Goal: Task Accomplishment & Management: Complete application form

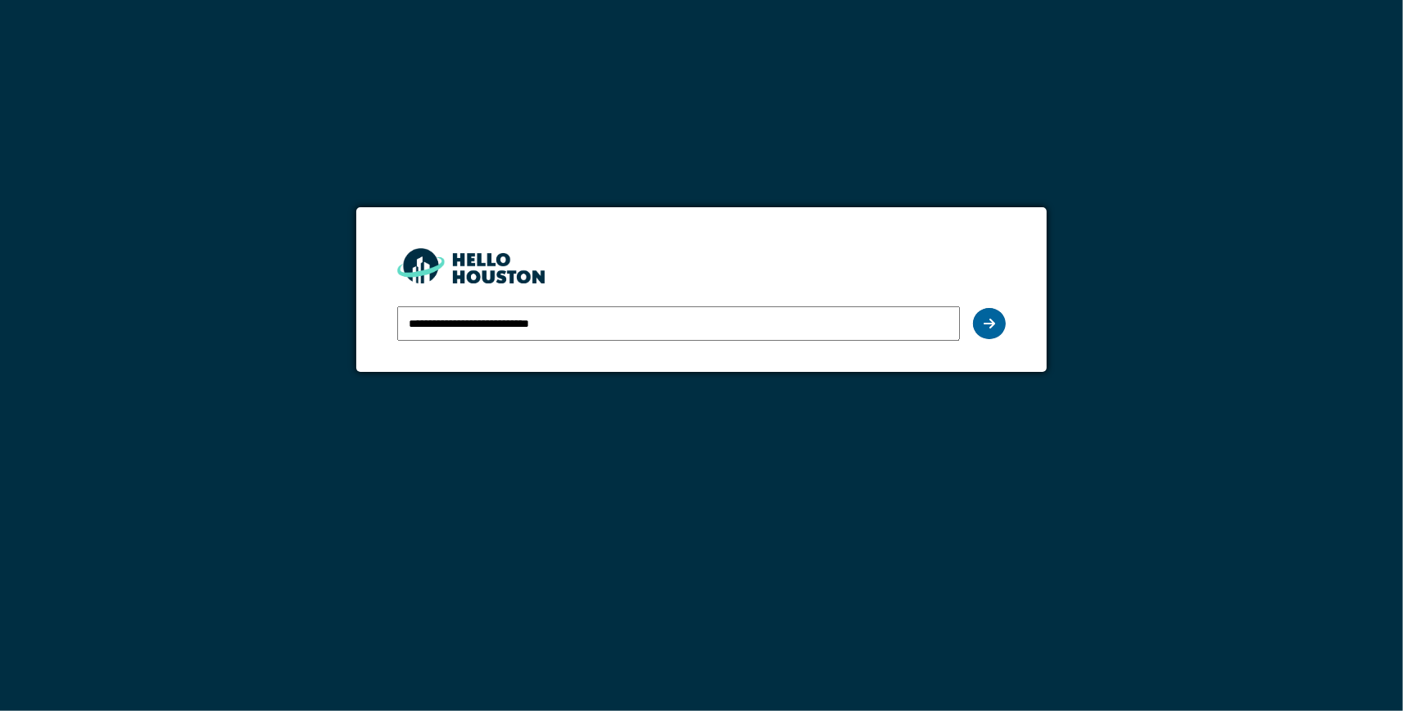
click at [994, 321] on icon at bounding box center [988, 323] width 11 height 13
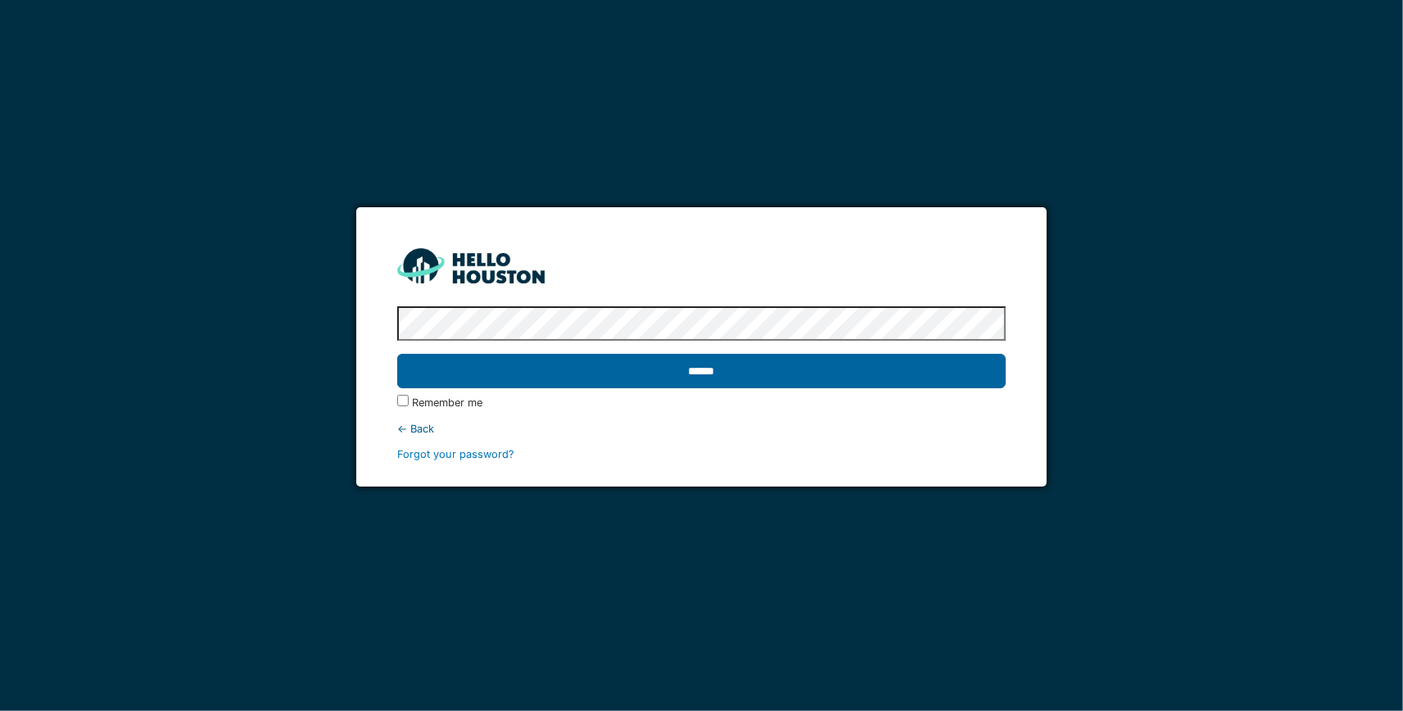
click at [861, 372] on input "******" at bounding box center [701, 371] width 609 height 34
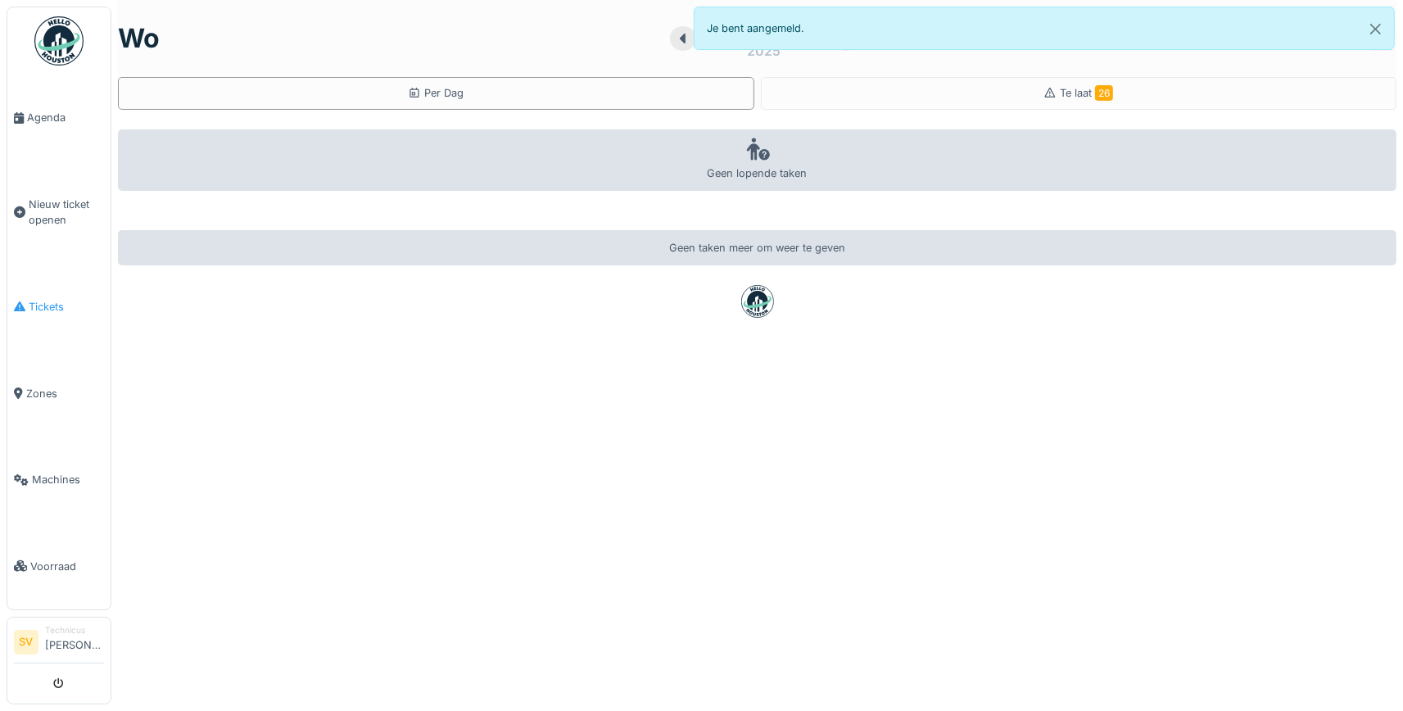
click at [33, 289] on link "Tickets" at bounding box center [58, 307] width 103 height 87
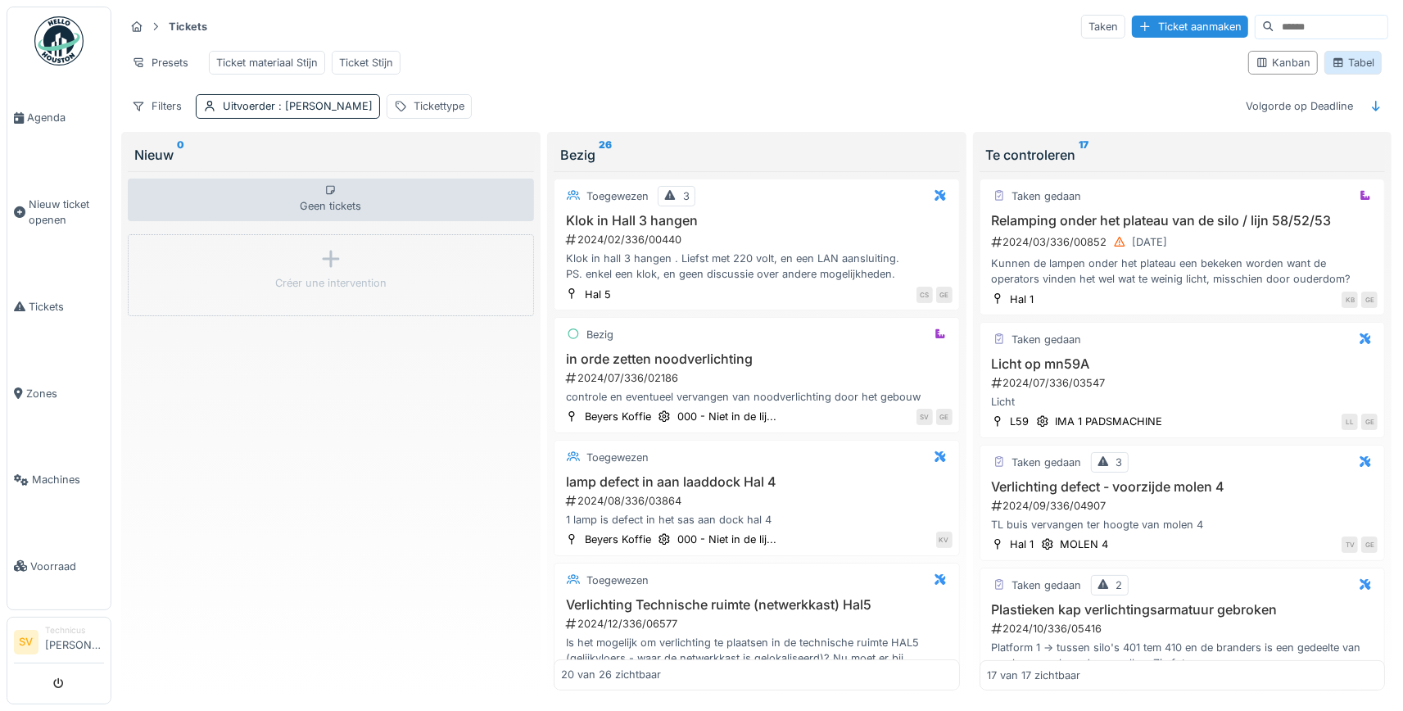
click at [1344, 61] on icon at bounding box center [1337, 62] width 13 height 11
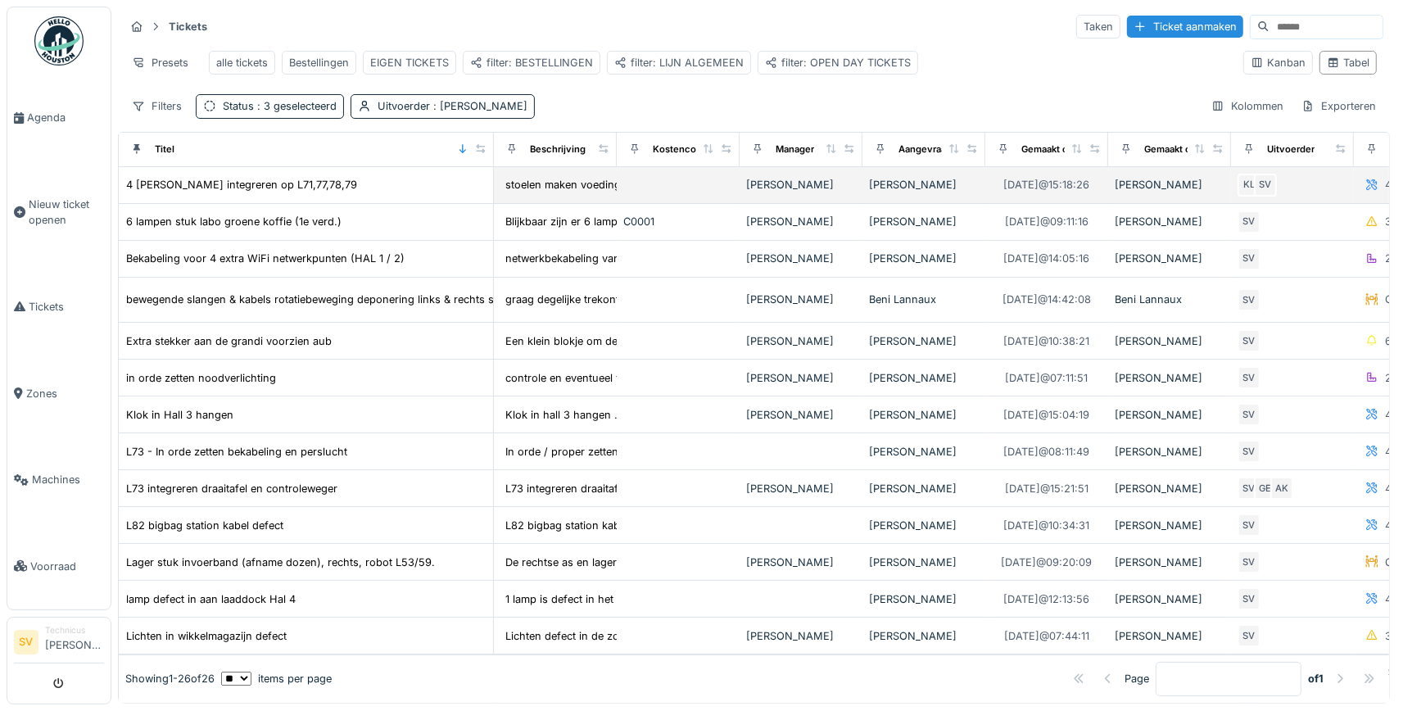
drag, startPoint x: 230, startPoint y: 147, endPoint x: 482, endPoint y: 175, distance: 253.7
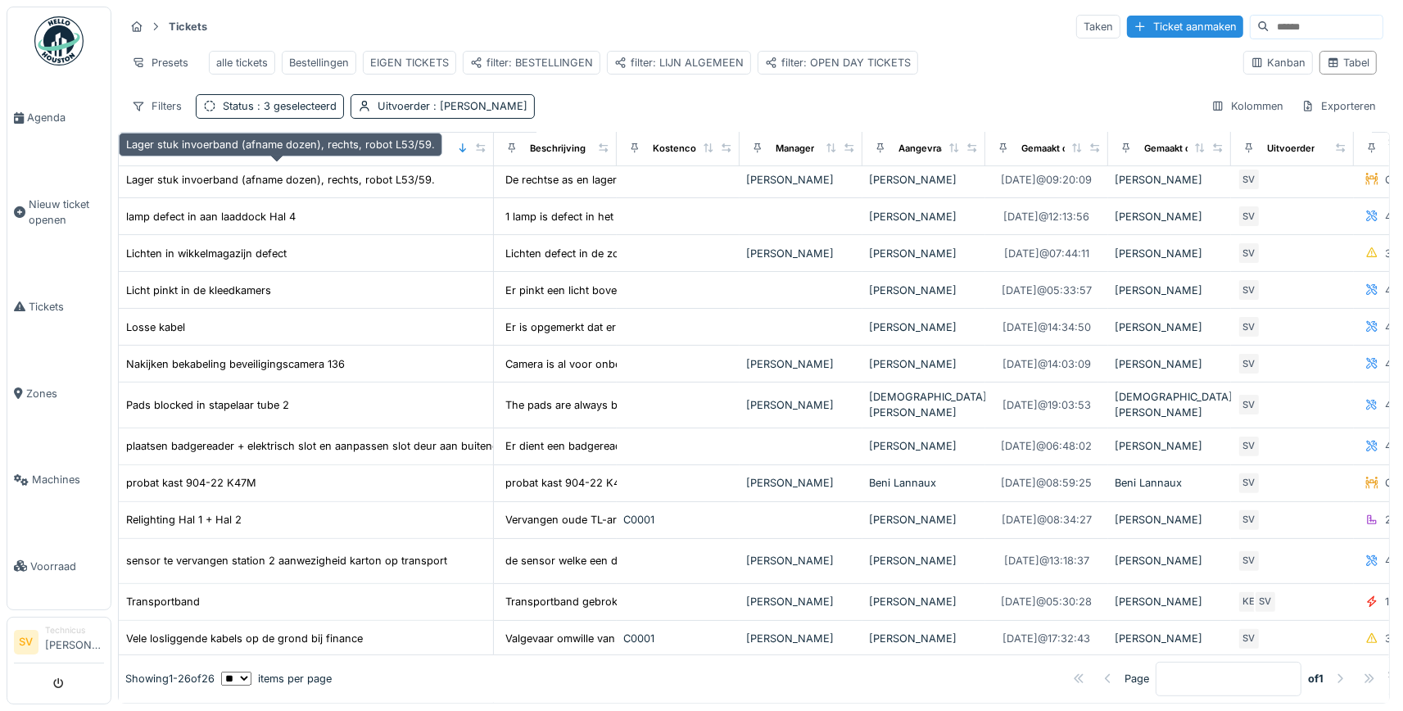
scroll to position [459, 0]
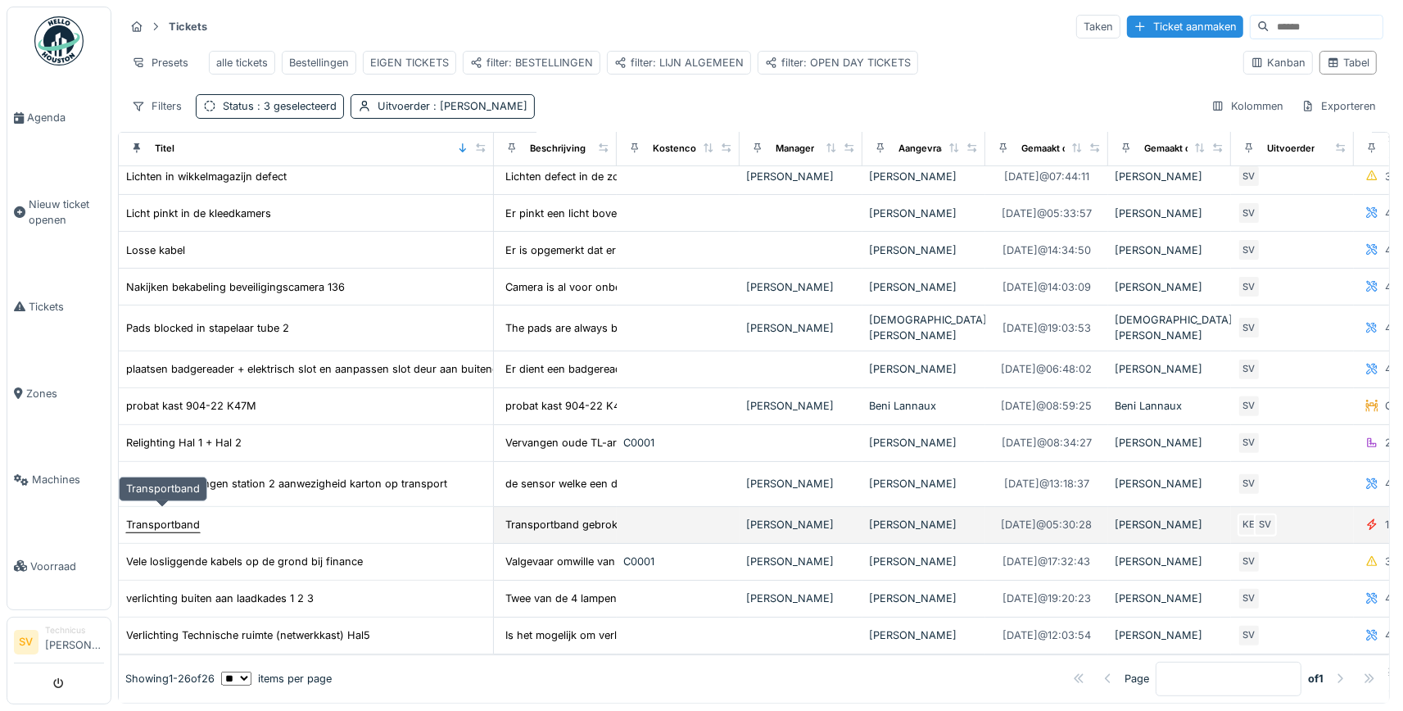
click at [195, 517] on div "Transportband" at bounding box center [163, 525] width 74 height 16
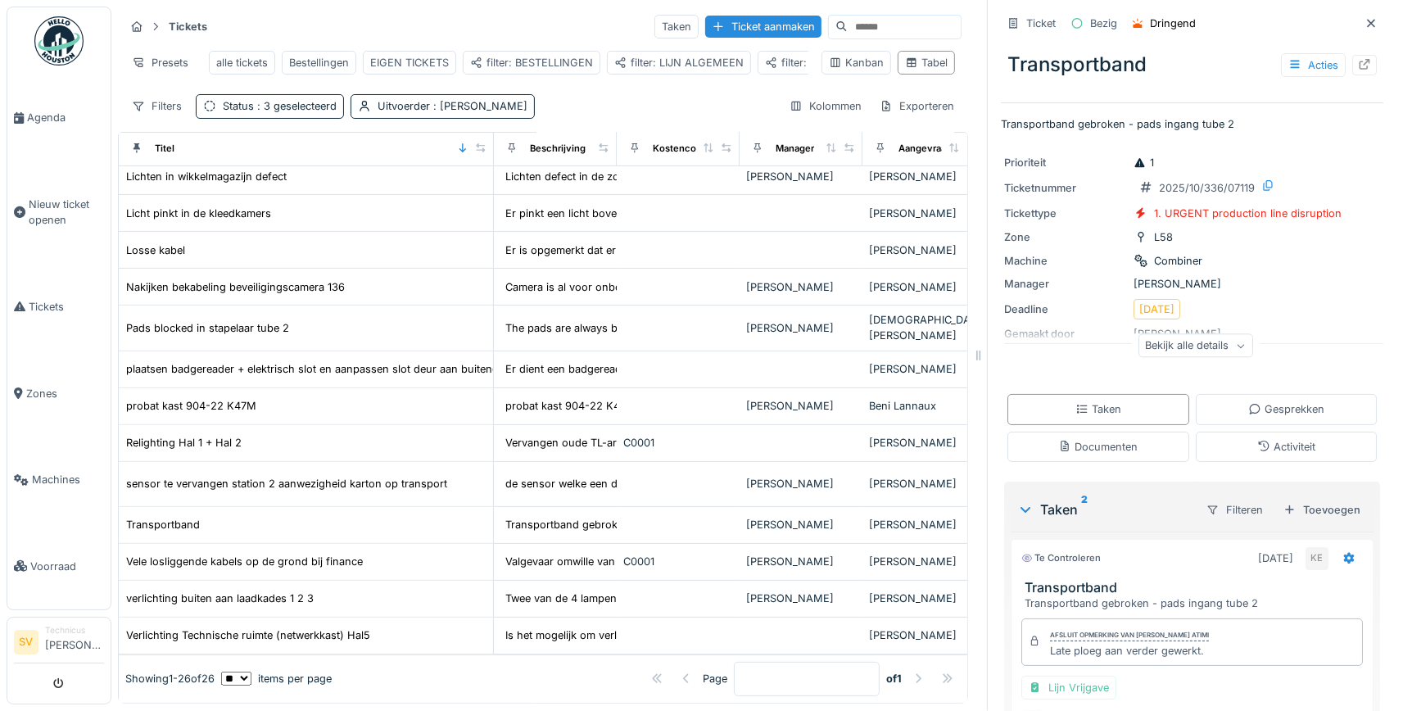
click at [1215, 347] on div "Bekijk alle details" at bounding box center [1195, 346] width 115 height 24
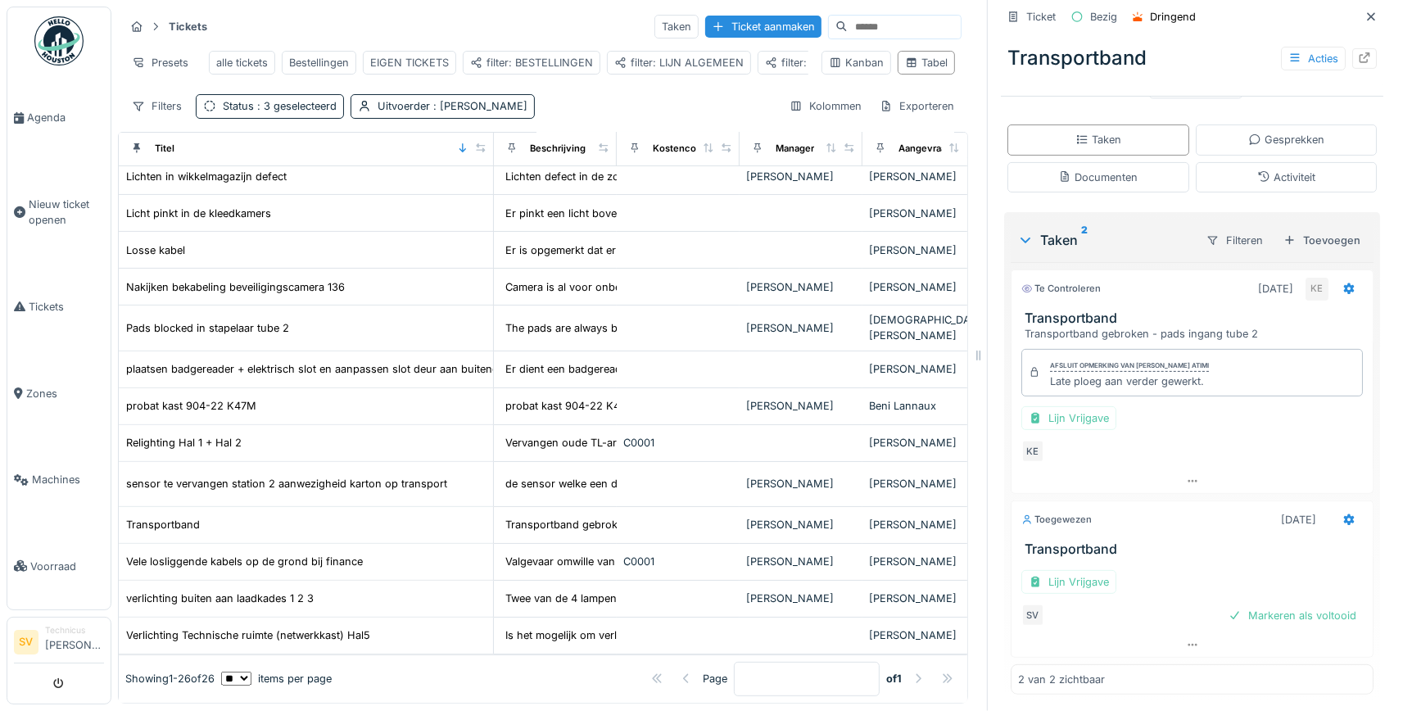
scroll to position [395, 0]
click at [1082, 574] on div "Lijn Vrijgave" at bounding box center [1068, 580] width 95 height 24
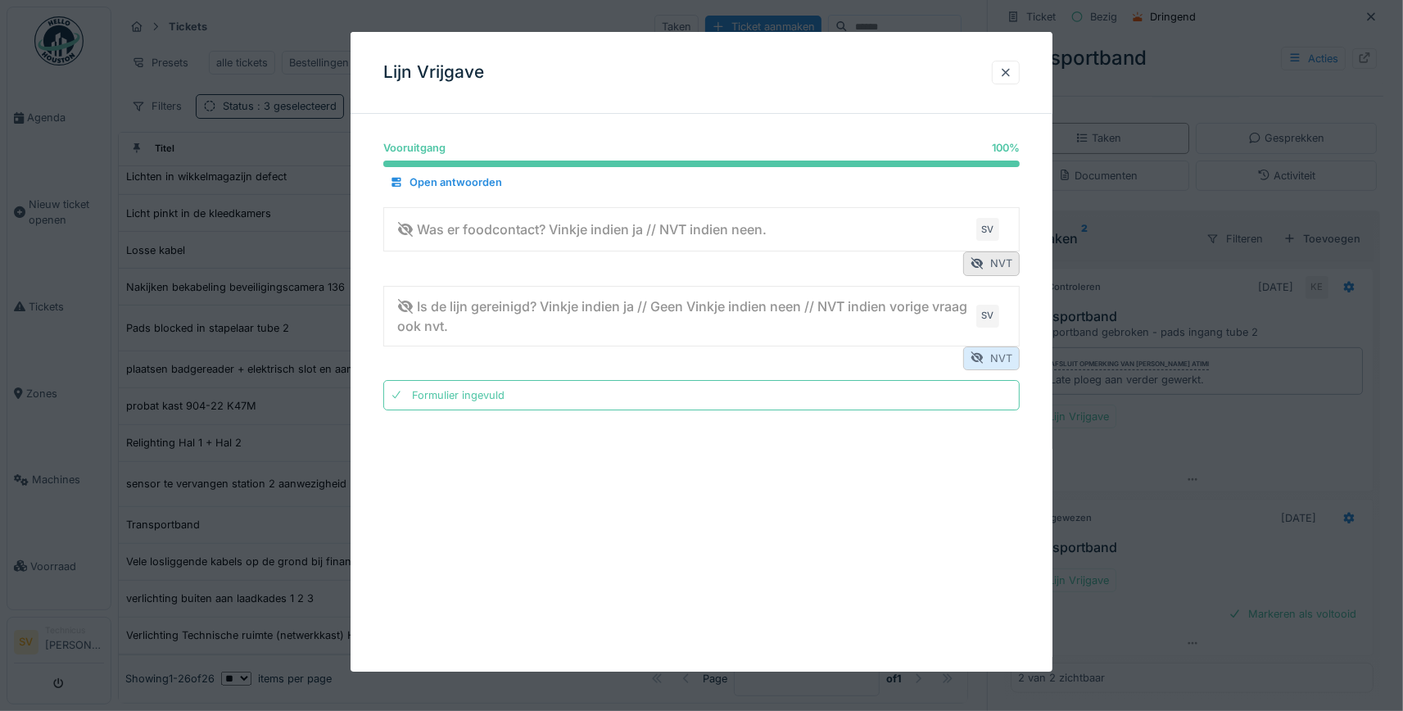
click at [1001, 351] on div "NVT" at bounding box center [991, 358] width 56 height 24
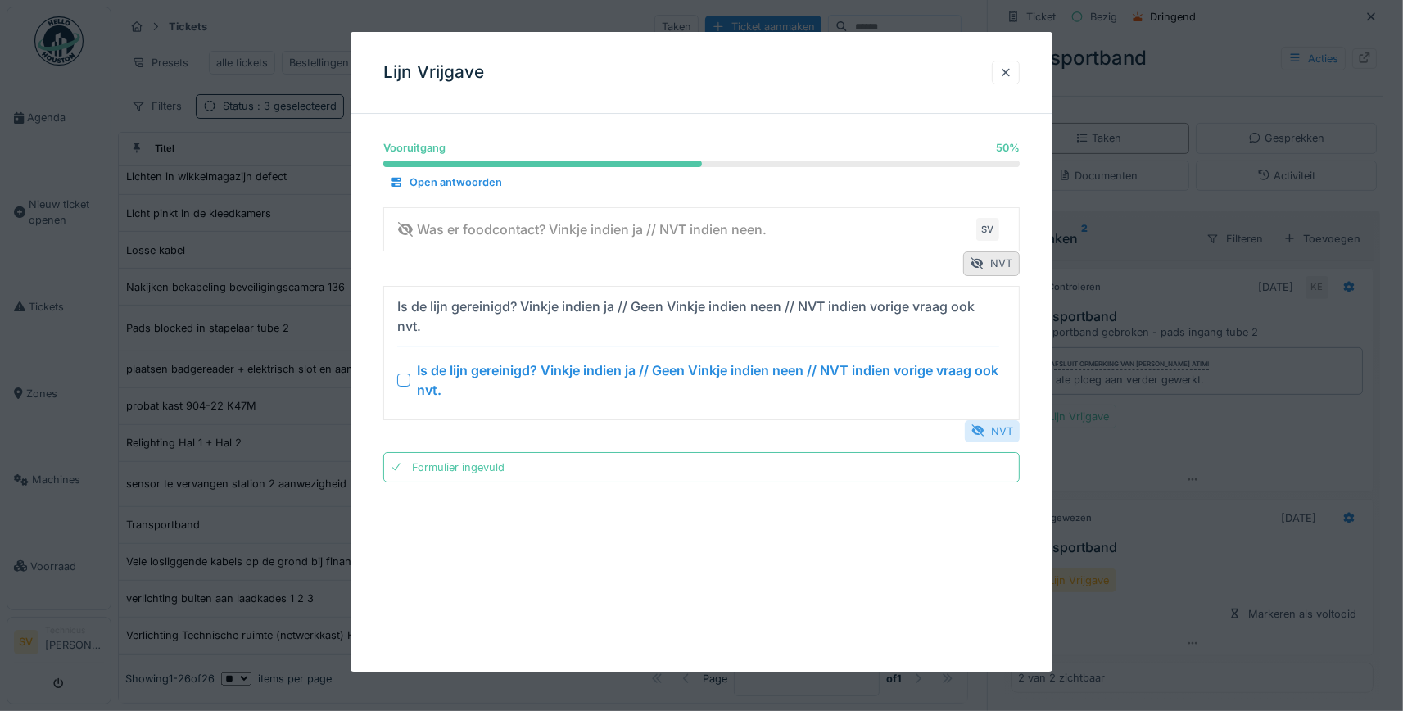
click at [999, 430] on div "NVT" at bounding box center [991, 431] width 55 height 22
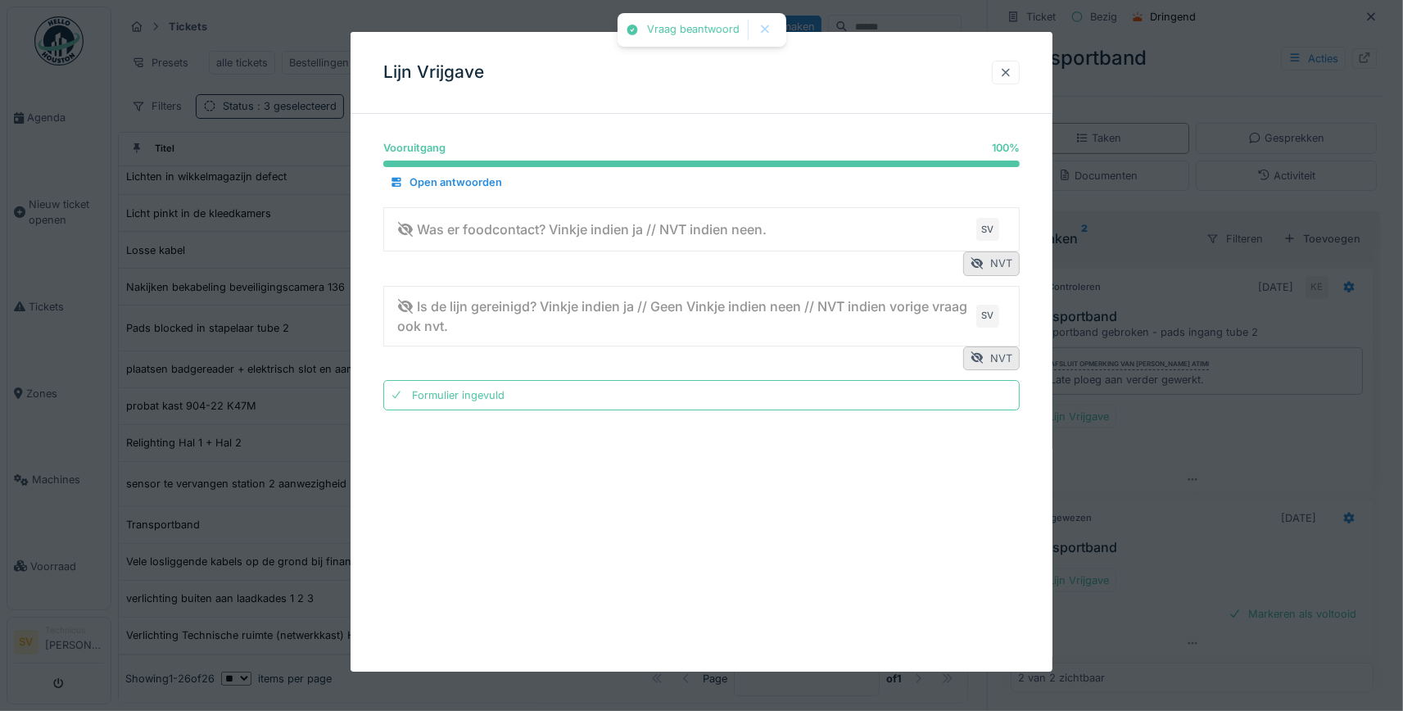
click at [1014, 73] on div at bounding box center [1006, 73] width 28 height 24
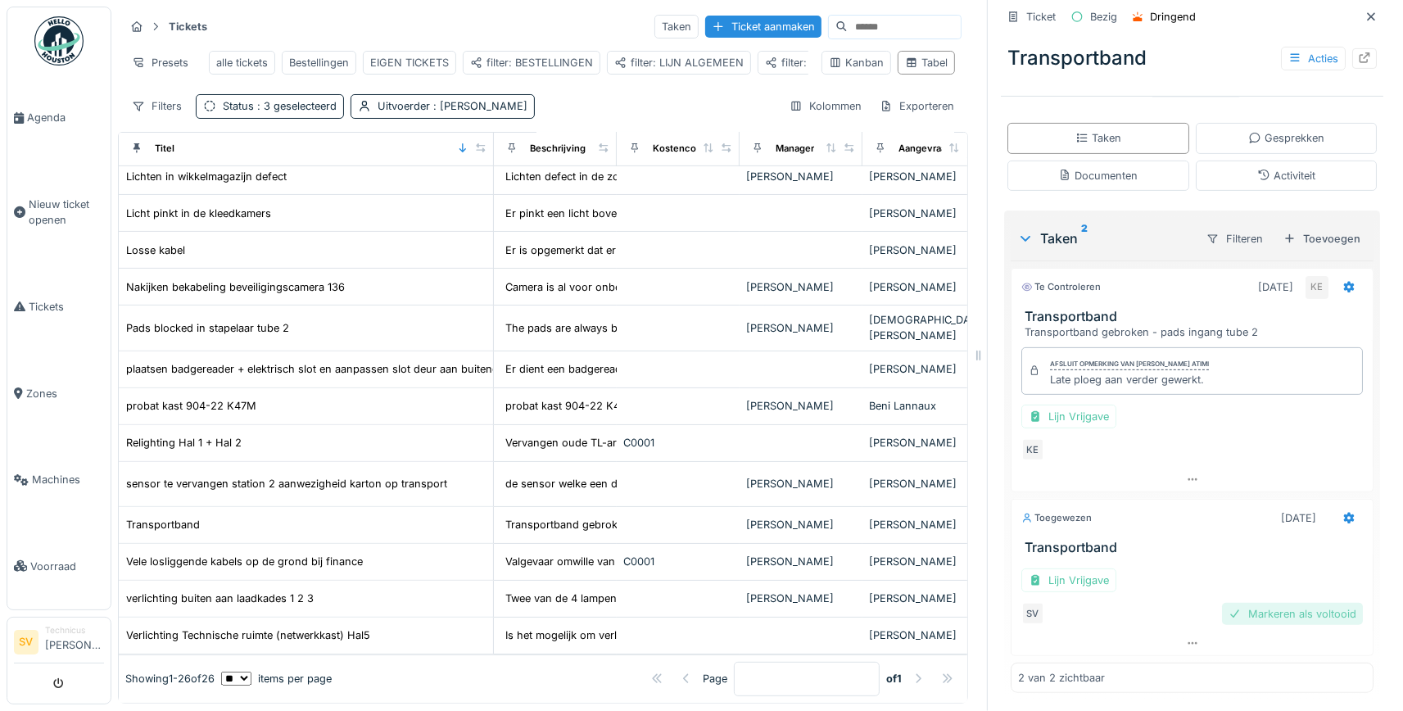
click at [1316, 608] on div "Markeren als voltooid" at bounding box center [1292, 614] width 141 height 22
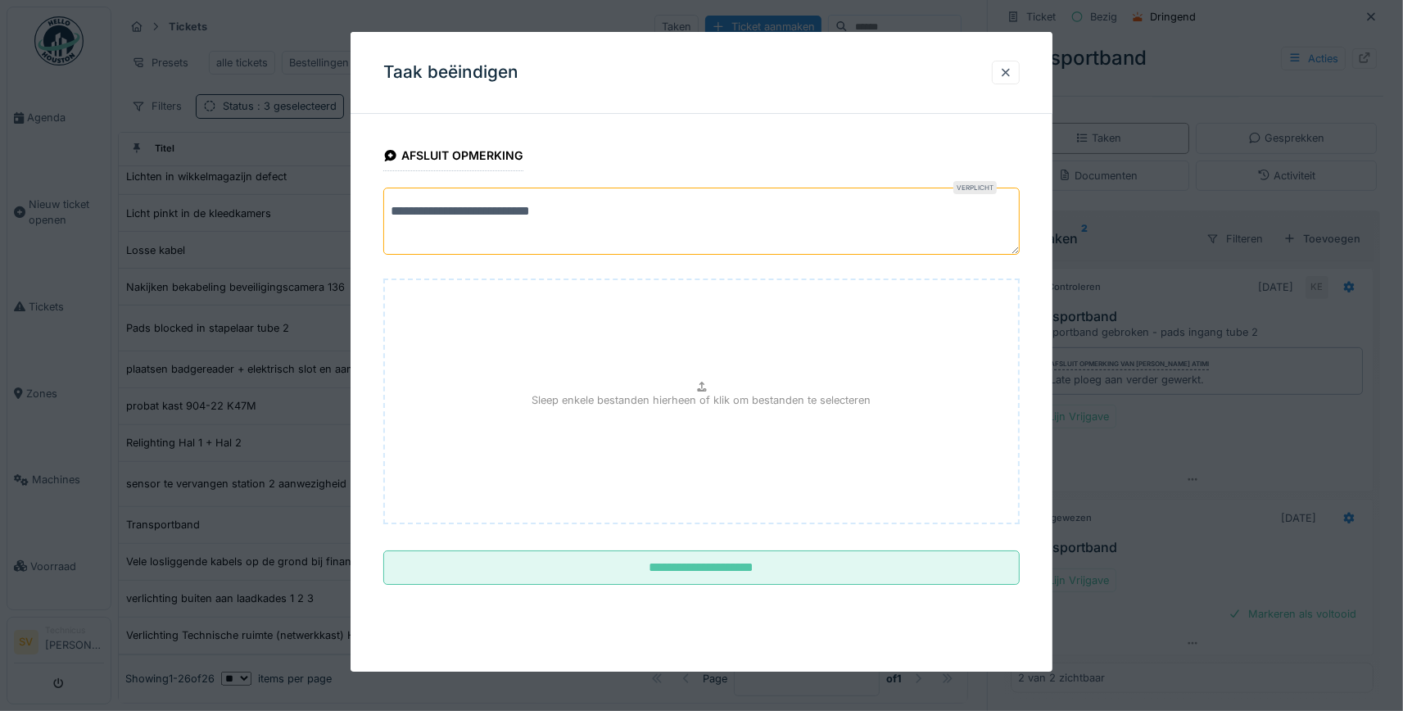
click at [608, 210] on textarea "**********" at bounding box center [701, 220] width 636 height 67
drag, startPoint x: 601, startPoint y: 210, endPoint x: 311, endPoint y: 234, distance: 290.9
click at [383, 233] on textarea "**********" at bounding box center [701, 220] width 636 height 67
click at [817, 220] on textarea "**********" at bounding box center [701, 220] width 636 height 67
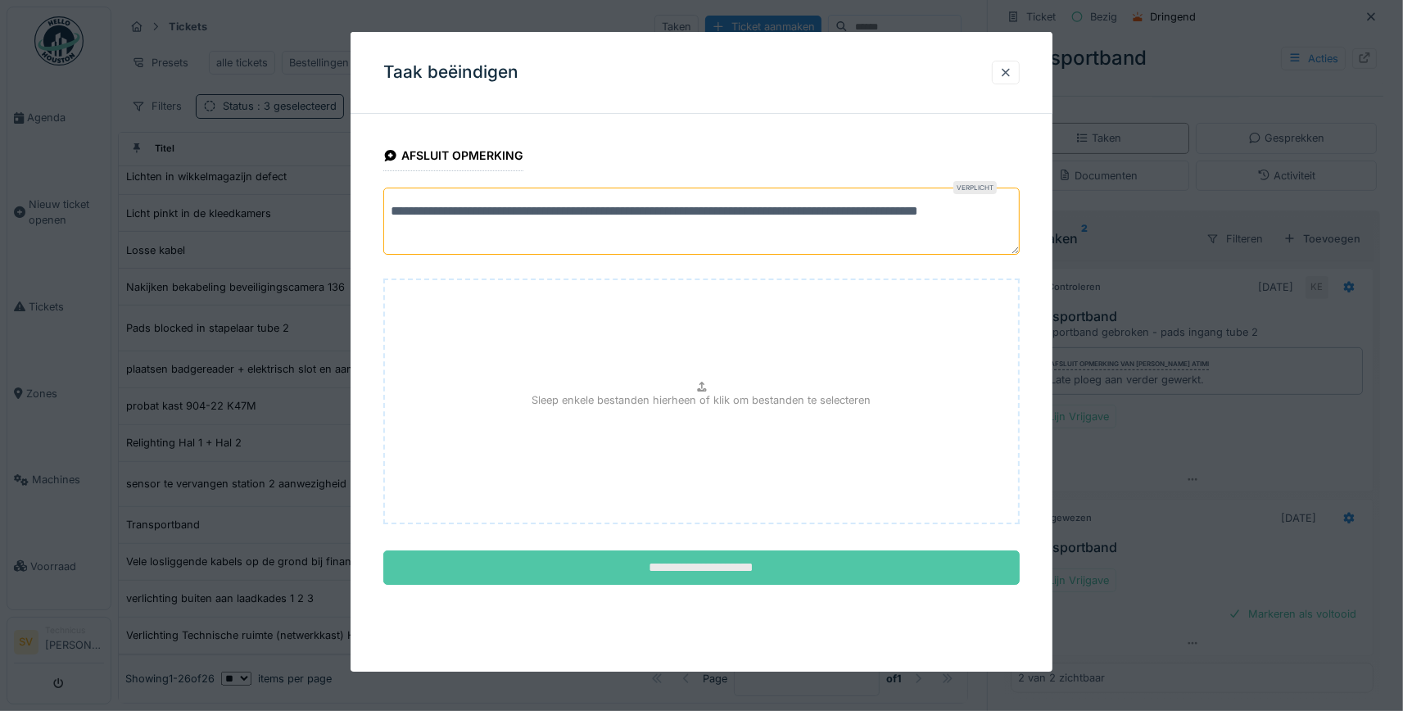
type textarea "**********"
click at [703, 576] on input "**********" at bounding box center [701, 567] width 636 height 34
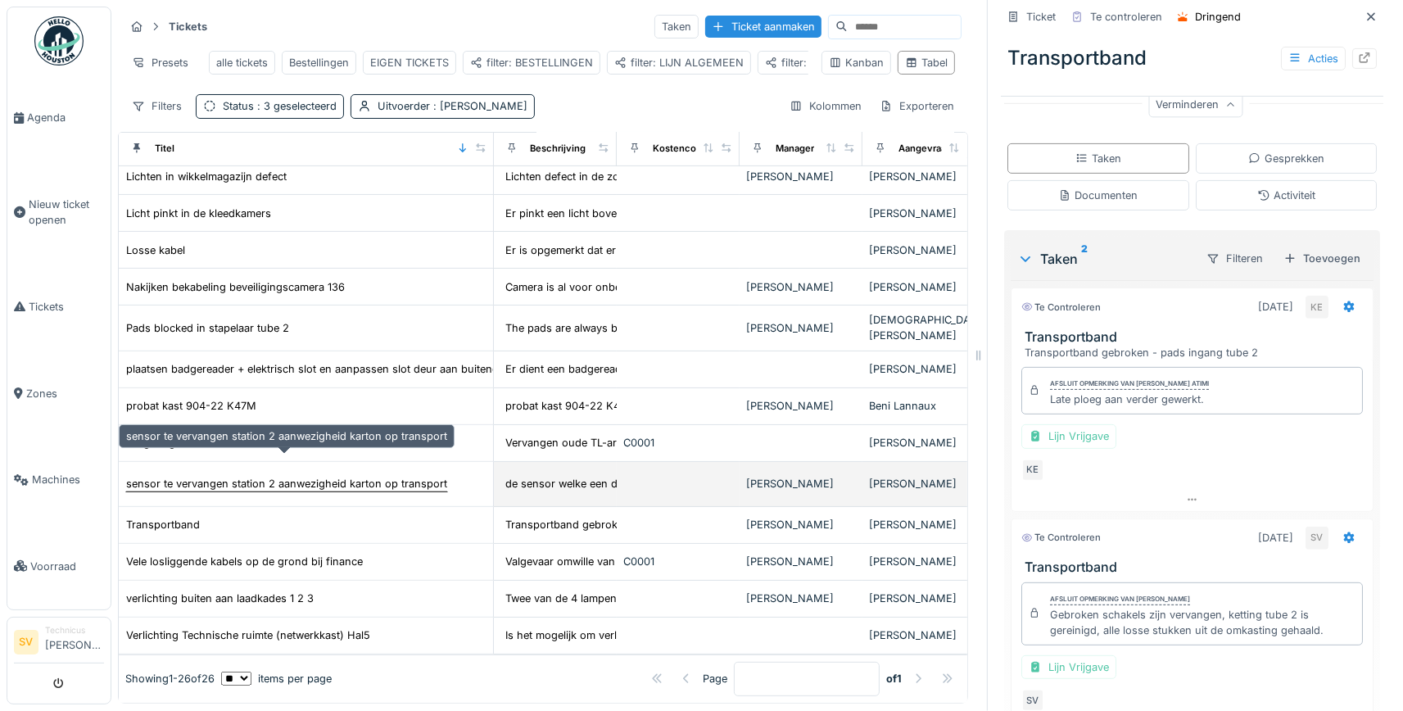
scroll to position [485, 0]
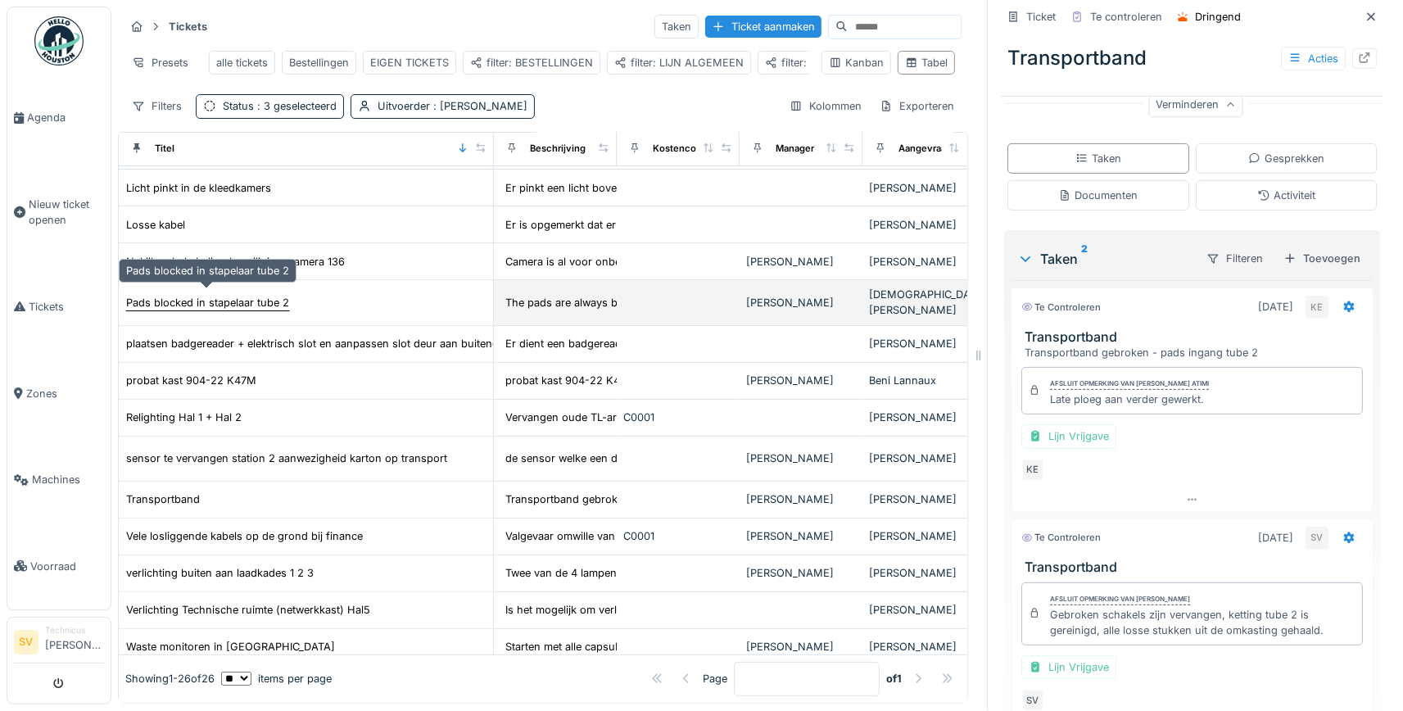
click at [246, 296] on div "Pads blocked in stapelaar tube 2" at bounding box center [207, 303] width 163 height 16
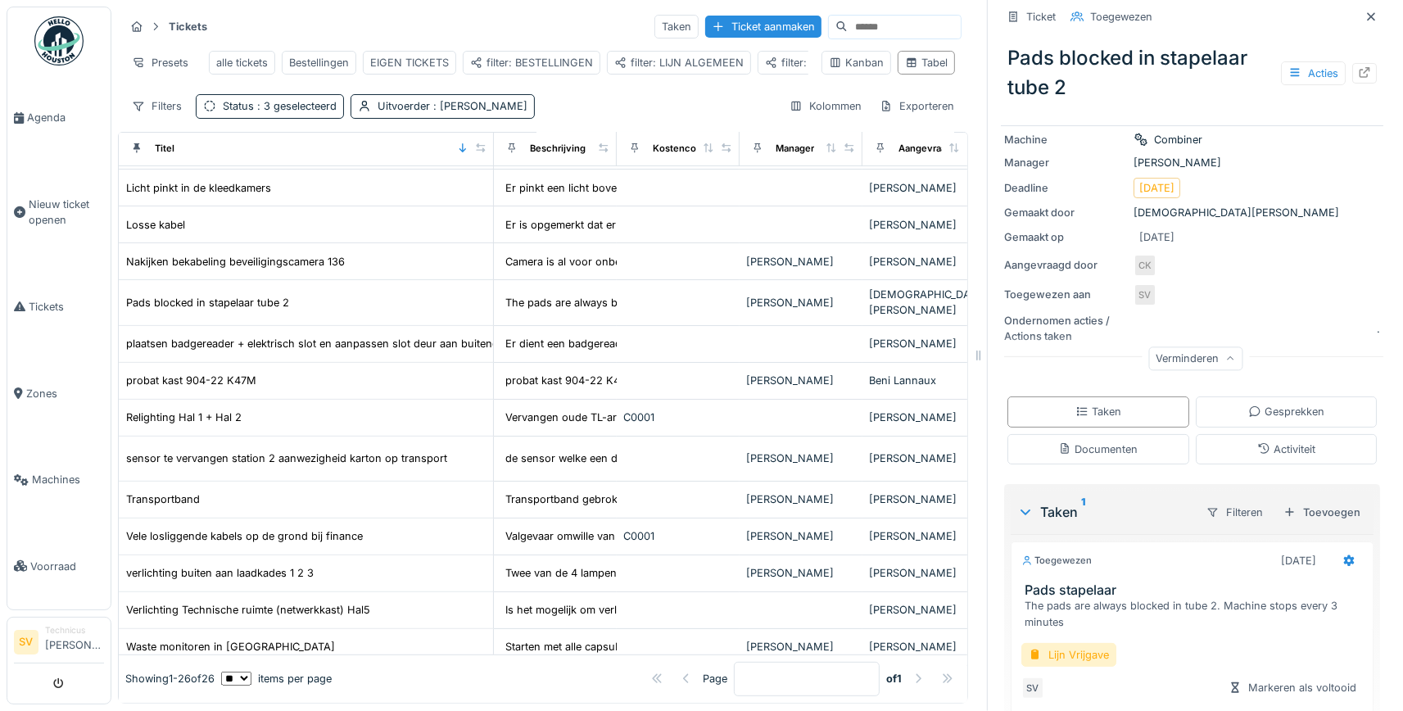
scroll to position [225, 0]
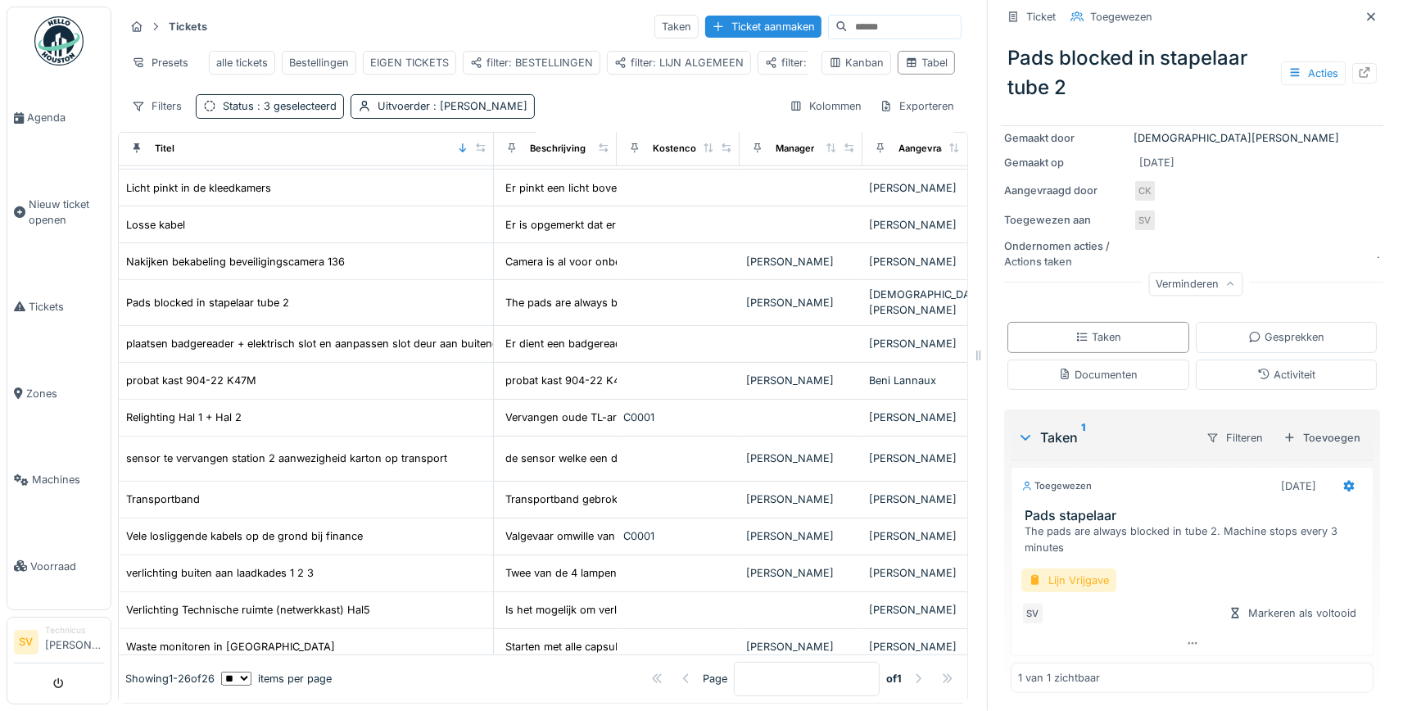
click at [1084, 580] on div "Lijn Vrijgave" at bounding box center [1068, 580] width 95 height 24
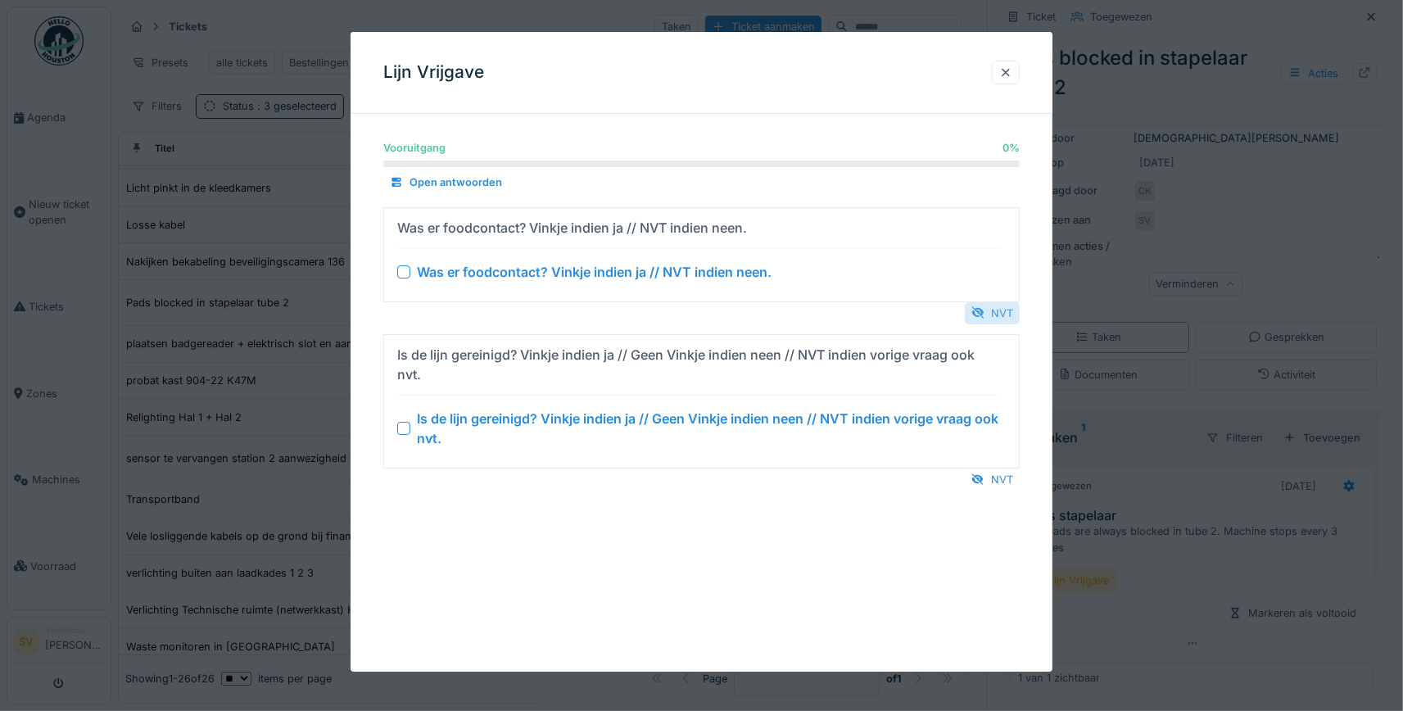
click at [1005, 312] on div "NVT" at bounding box center [991, 313] width 55 height 22
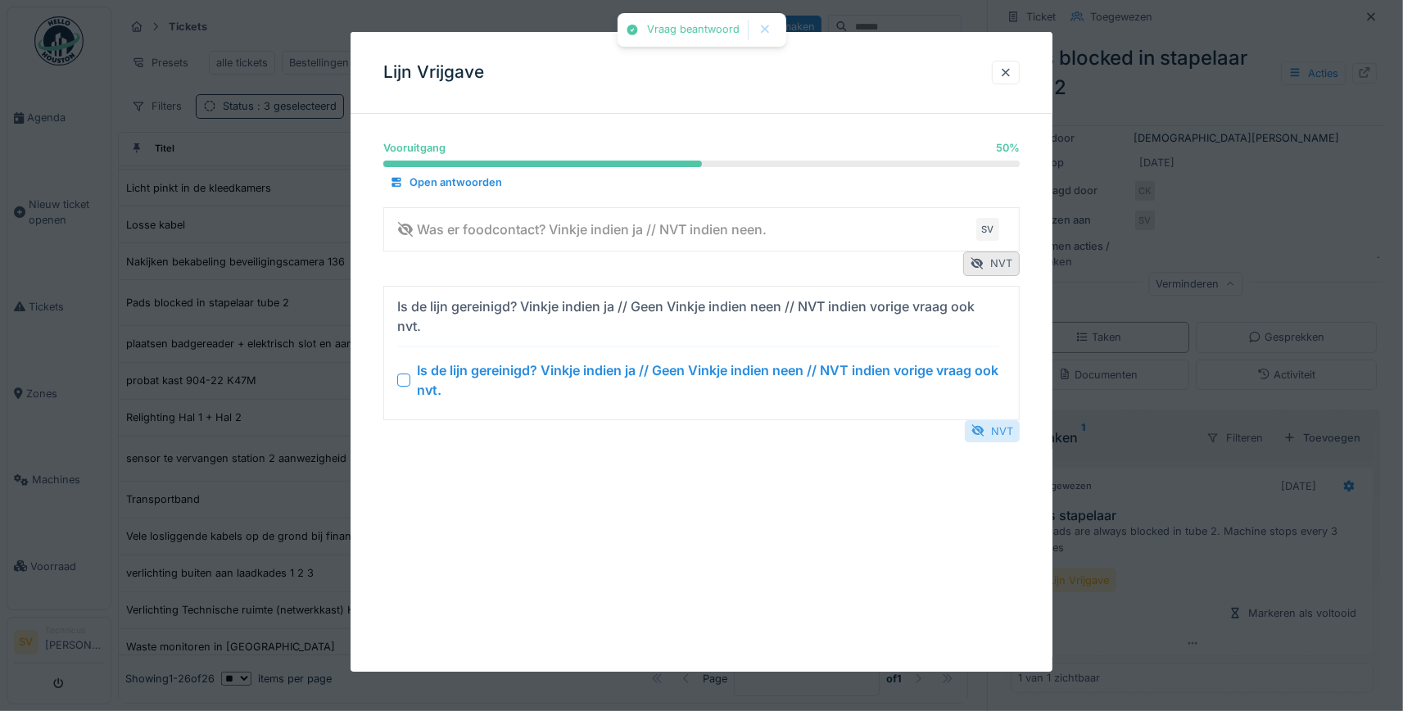
click at [984, 427] on div at bounding box center [977, 431] width 13 height 16
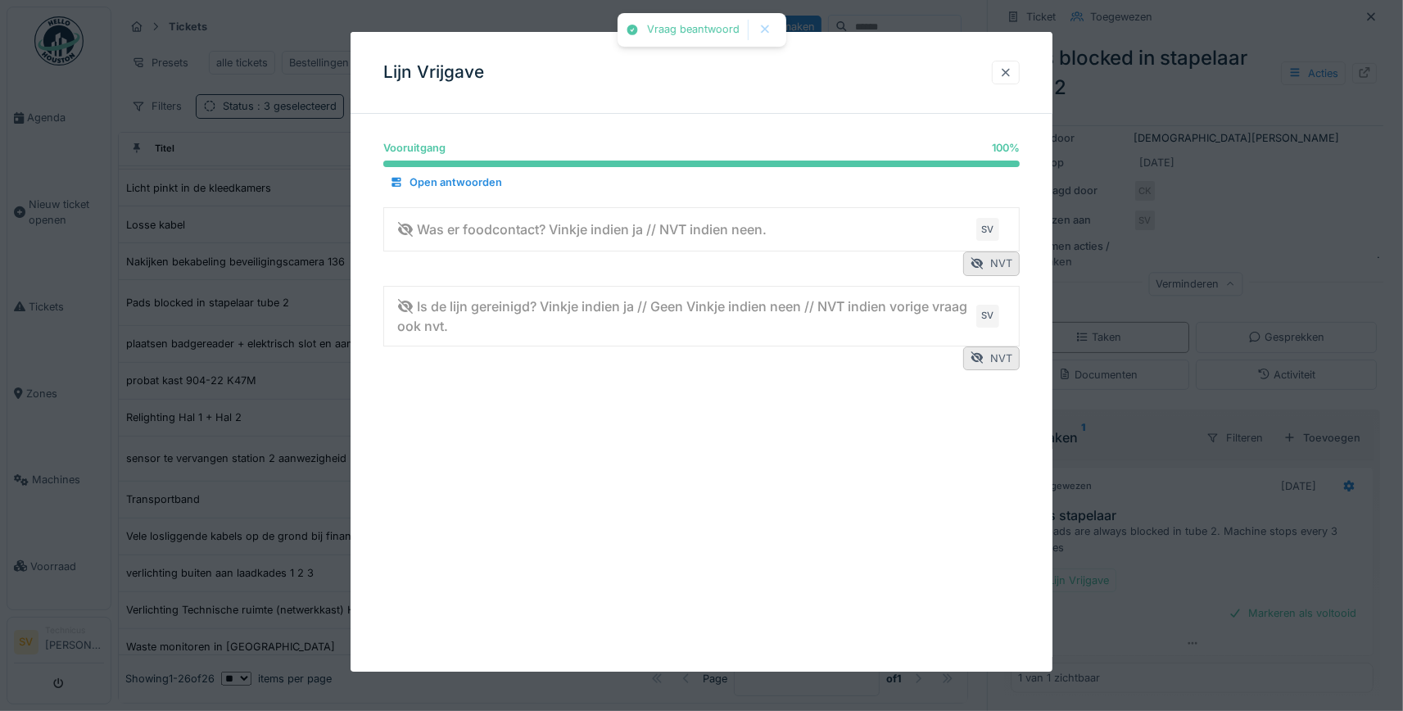
click at [1006, 71] on div at bounding box center [1005, 73] width 13 height 16
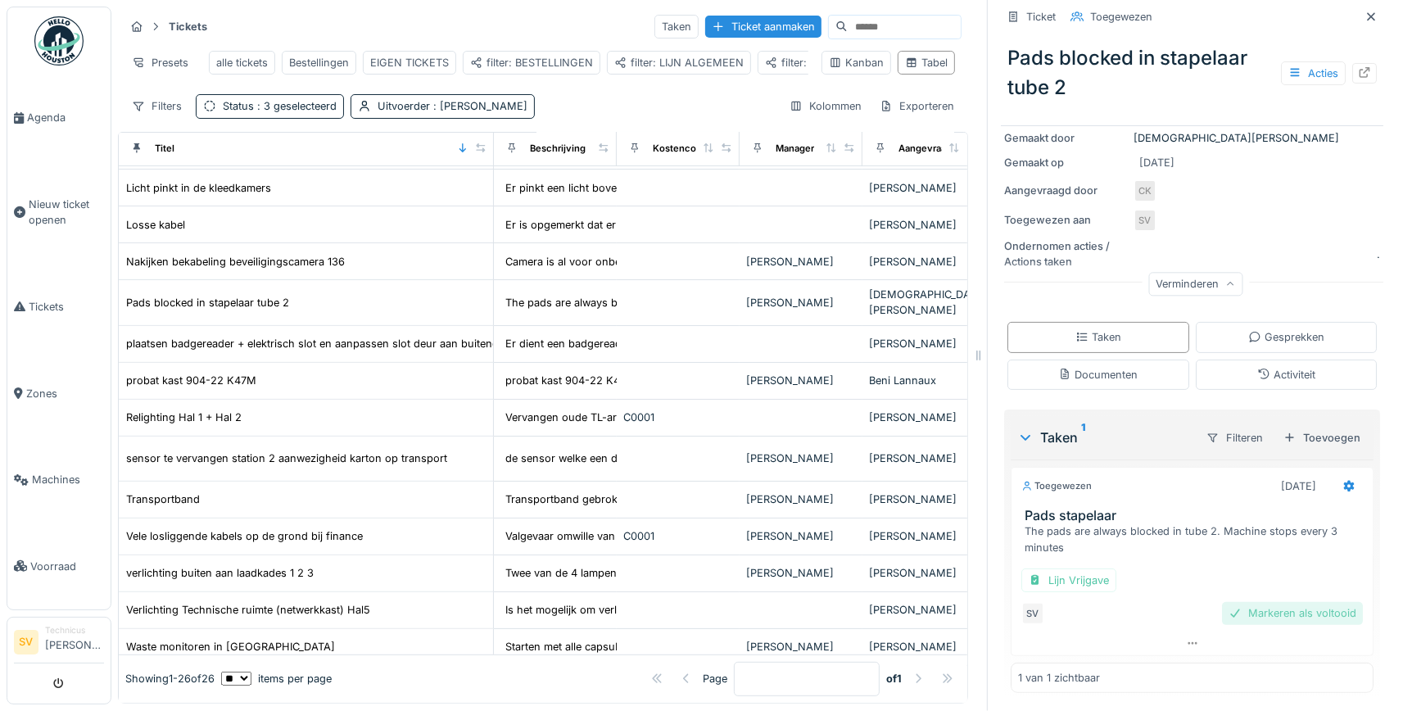
click at [1315, 608] on div "Markeren als voltooid" at bounding box center [1292, 613] width 141 height 22
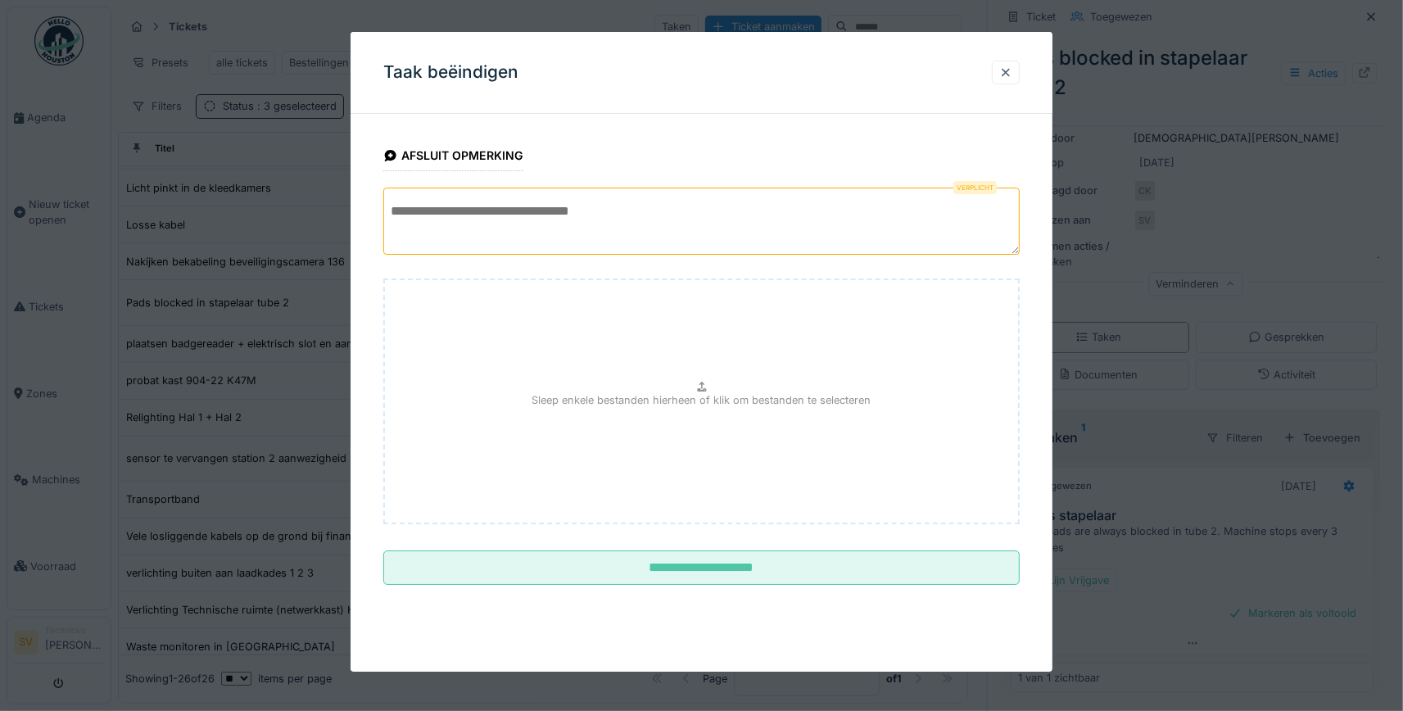
click at [459, 215] on textarea at bounding box center [701, 220] width 636 height 67
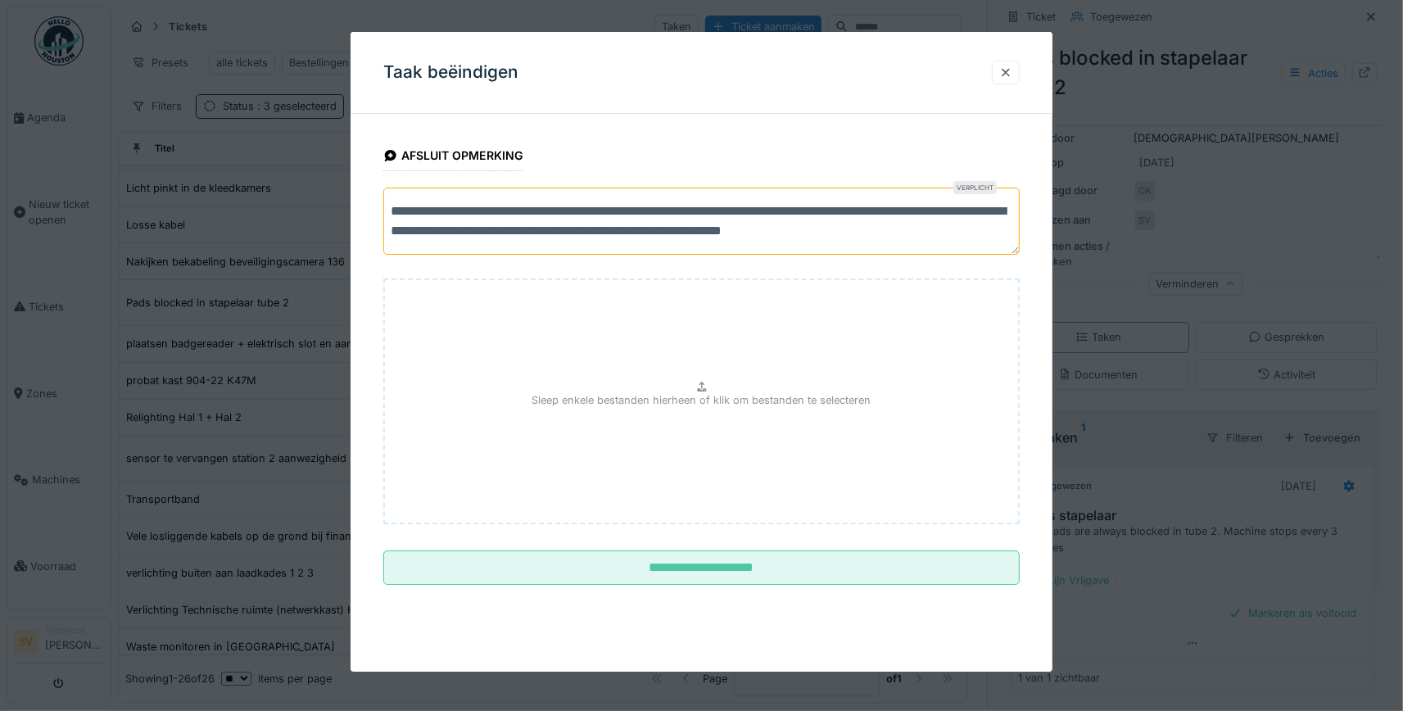
scroll to position [5, 0]
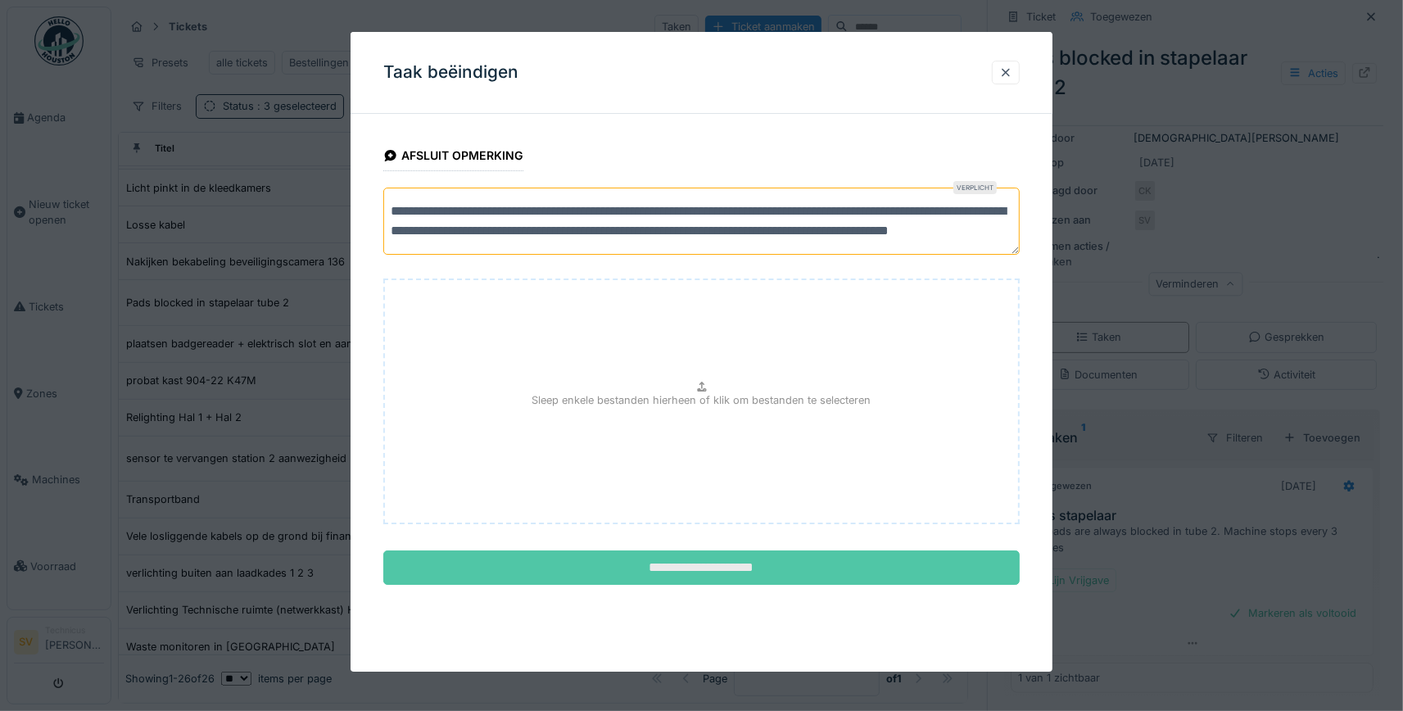
type textarea "**********"
click at [679, 568] on input "**********" at bounding box center [701, 567] width 636 height 34
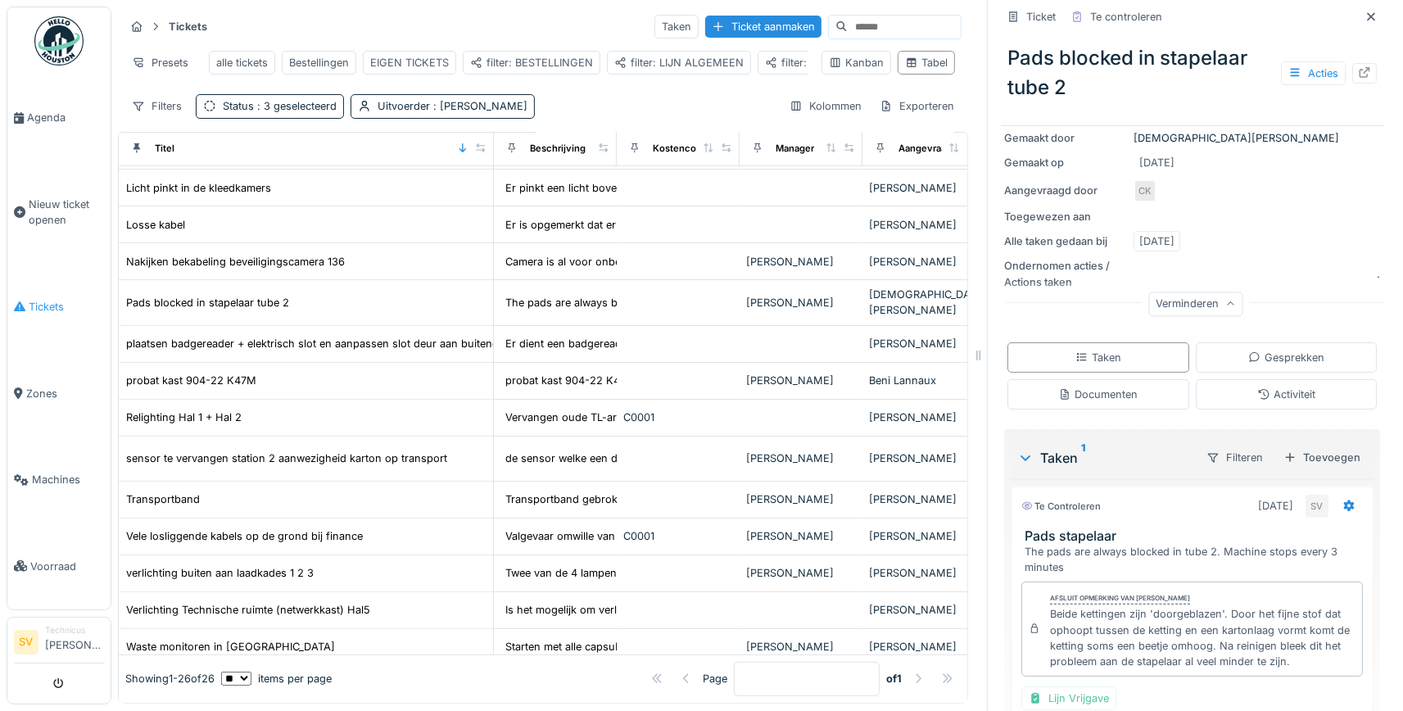
click at [31, 299] on span "Tickets" at bounding box center [66, 307] width 75 height 16
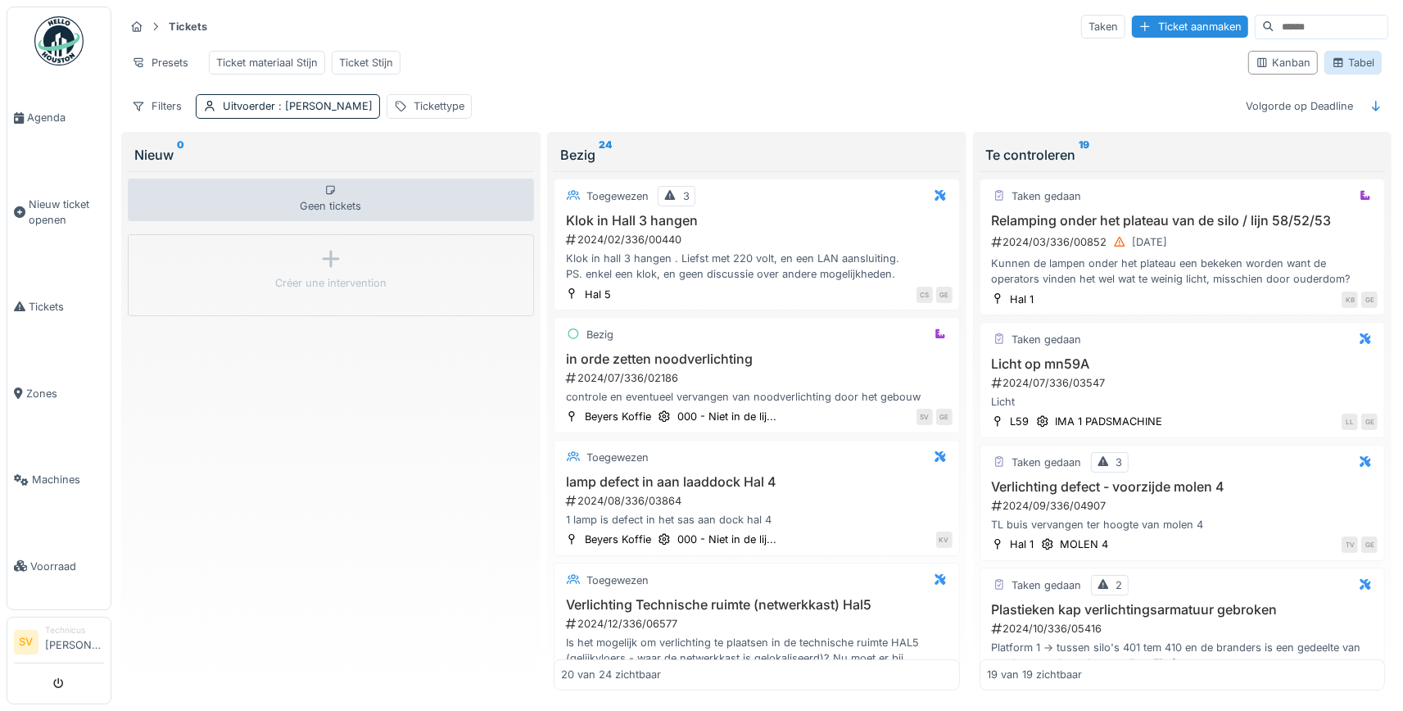
click at [1363, 61] on div "Tabel" at bounding box center [1352, 63] width 43 height 16
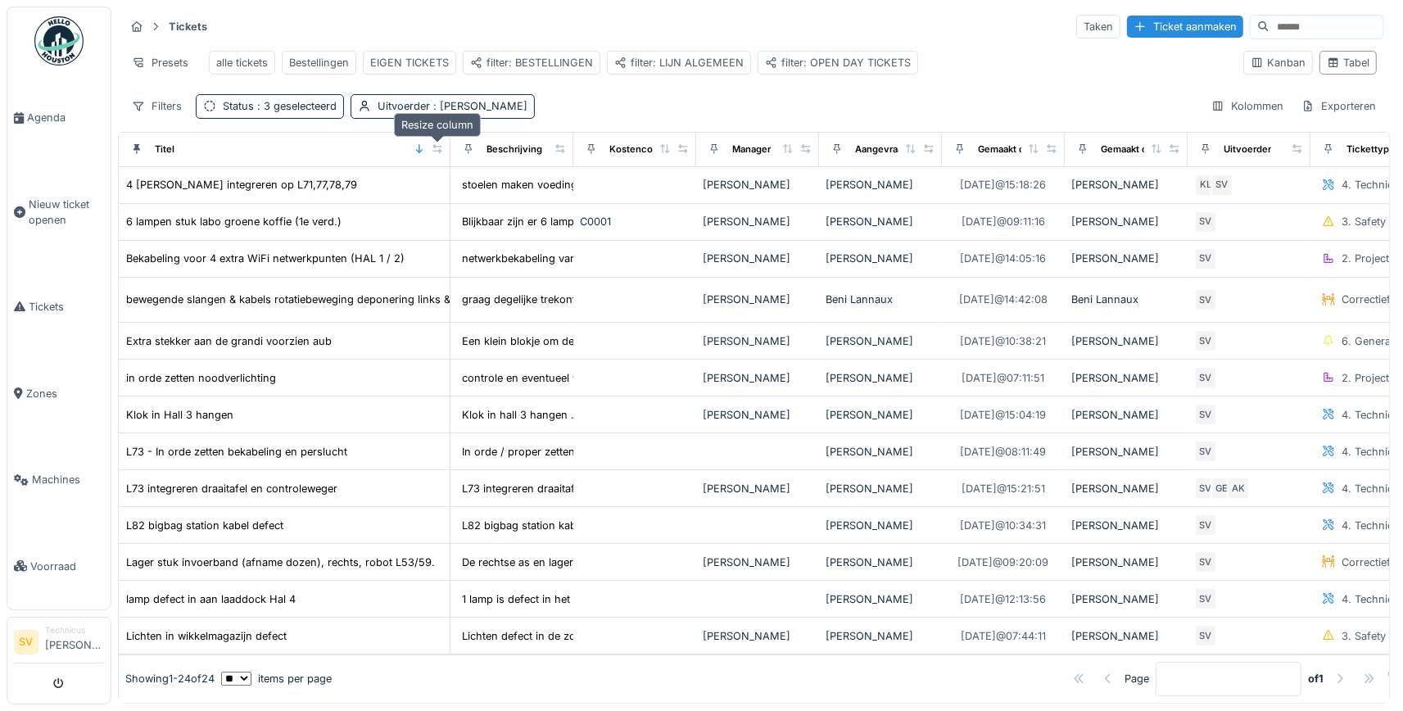
drag, startPoint x: 230, startPoint y: 146, endPoint x: 439, endPoint y: 143, distance: 208.8
click at [439, 143] on div at bounding box center [436, 149] width 11 height 14
click at [176, 59] on div "Presets" at bounding box center [159, 63] width 71 height 24
click at [186, 124] on div "Weergave vervangen" at bounding box center [201, 123] width 144 height 25
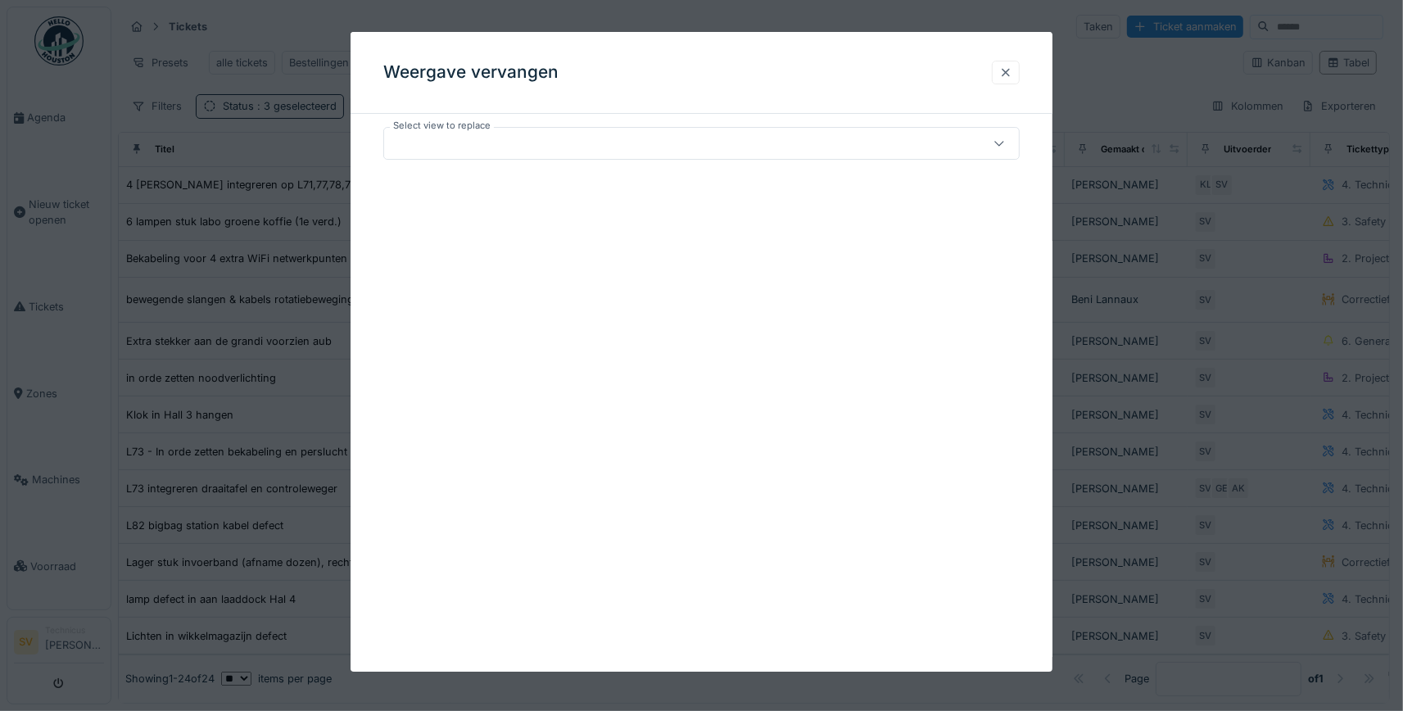
click at [1011, 72] on div at bounding box center [1005, 73] width 13 height 16
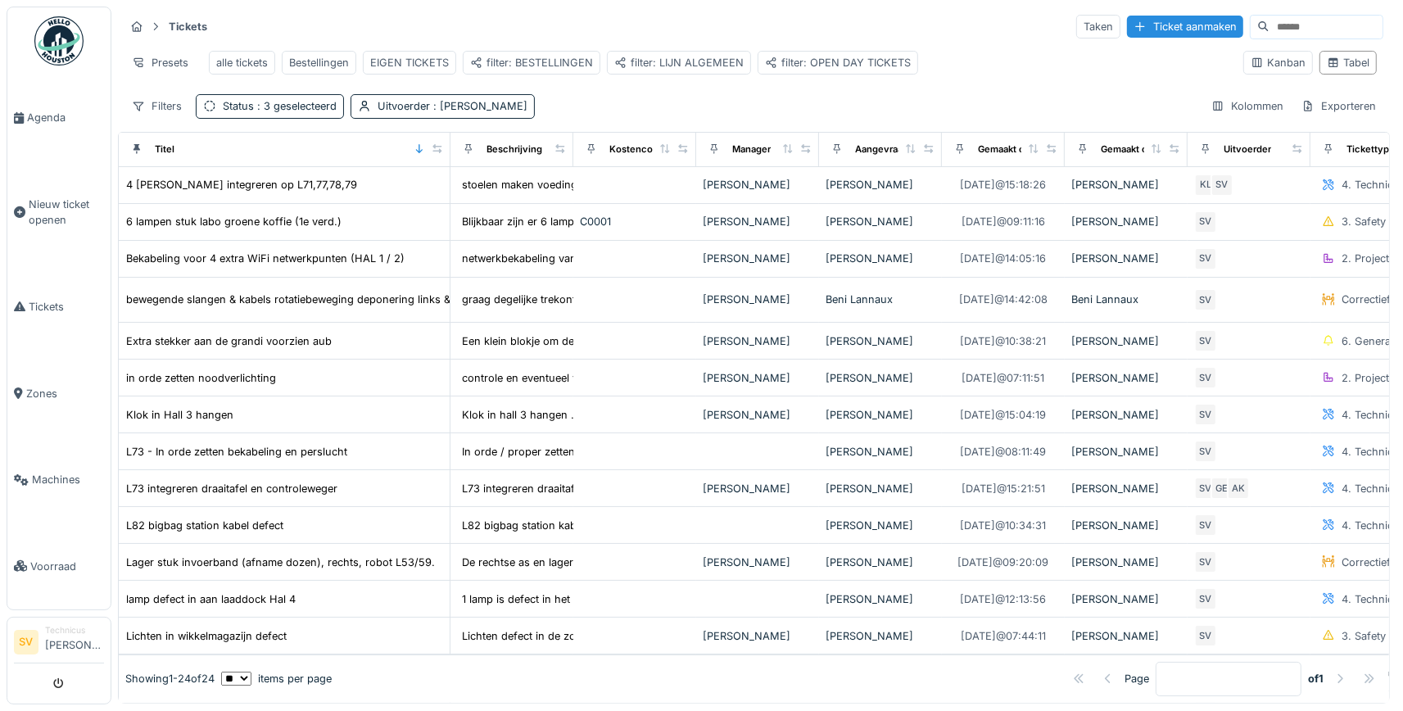
click at [287, 147] on div "Titel" at bounding box center [284, 149] width 318 height 20
click at [440, 148] on icon at bounding box center [437, 148] width 11 height 9
click at [138, 147] on icon at bounding box center [136, 149] width 7 height 10
drag, startPoint x: 246, startPoint y: 147, endPoint x: 555, endPoint y: 158, distance: 308.9
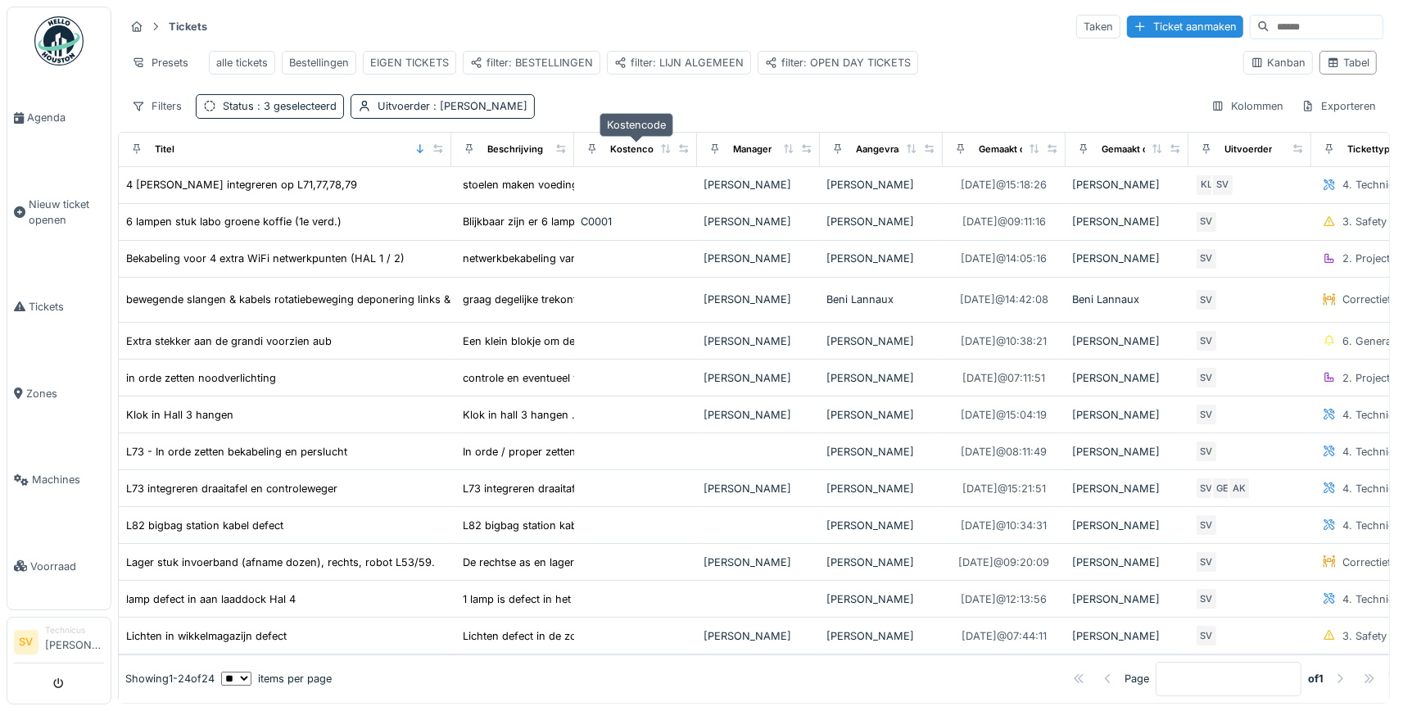
click at [637, 146] on div "Kostencode" at bounding box center [637, 149] width 55 height 14
click at [155, 110] on div "Filters" at bounding box center [156, 106] width 65 height 24
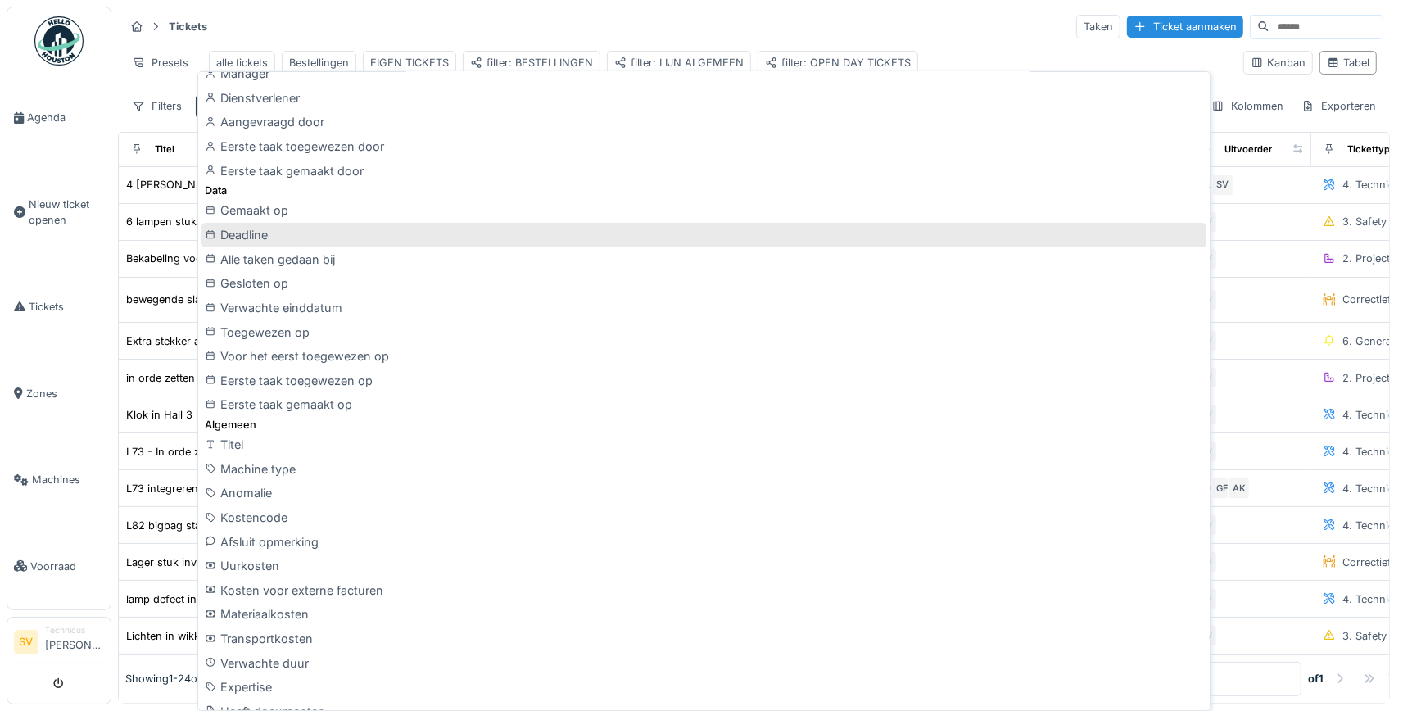
scroll to position [306, 0]
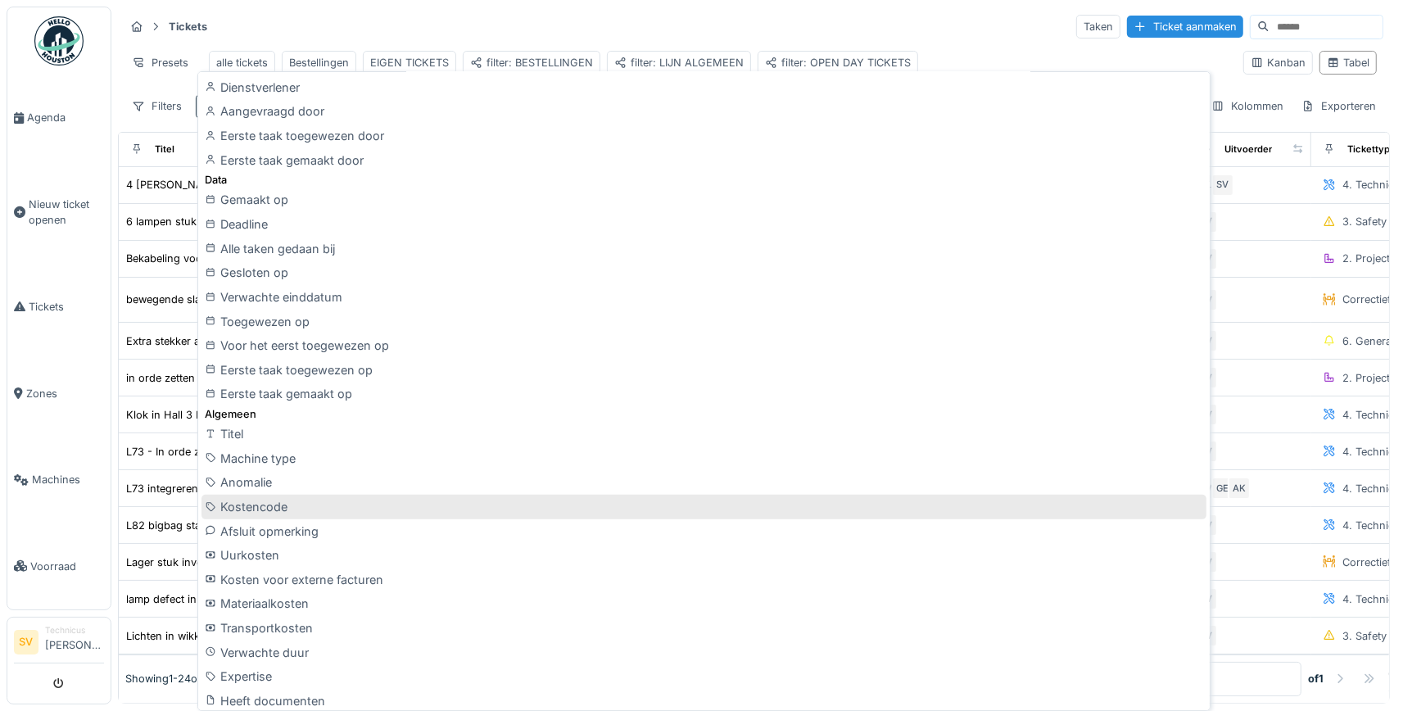
click at [242, 505] on div "Kostencode" at bounding box center [703, 507] width 1005 height 25
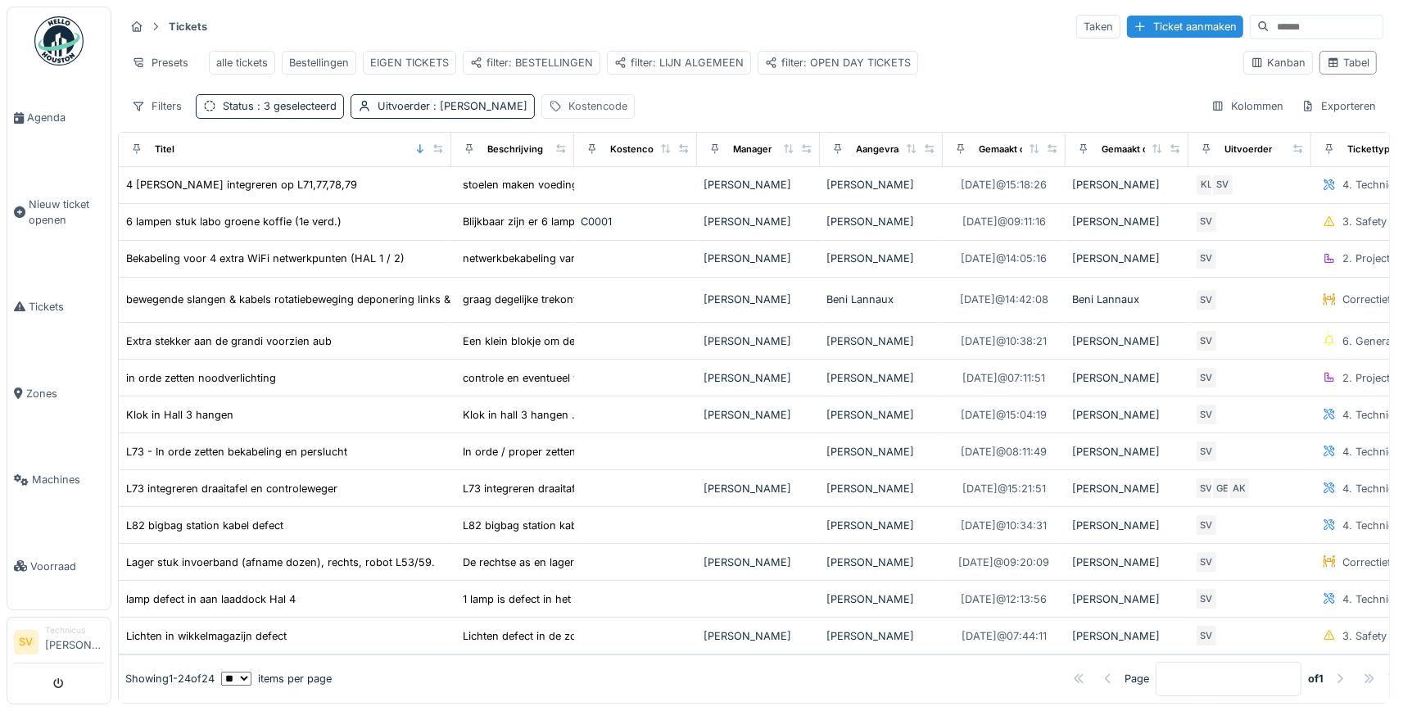
click at [615, 106] on div "Kostencode" at bounding box center [597, 106] width 59 height 16
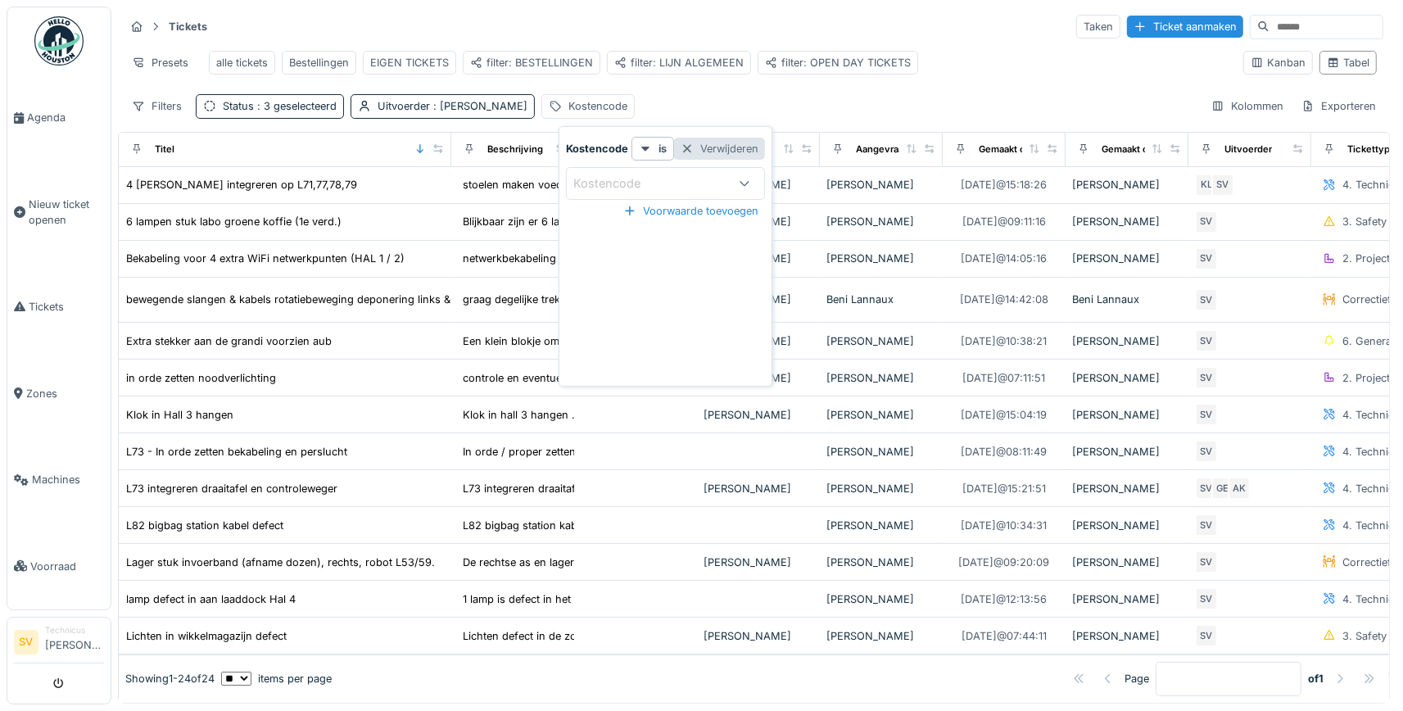
click at [734, 147] on div "Verwijderen" at bounding box center [719, 149] width 91 height 22
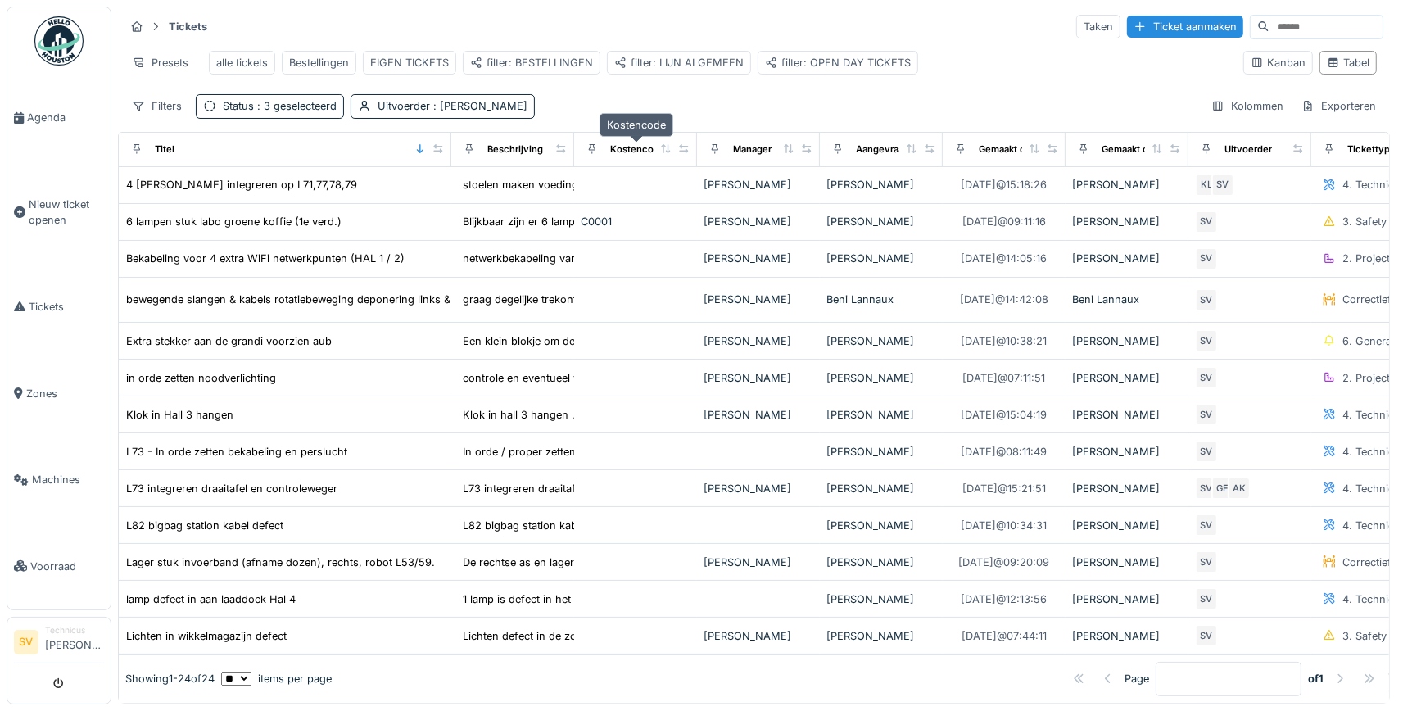
click at [649, 148] on div "Kostencode" at bounding box center [637, 149] width 55 height 14
click at [591, 148] on icon at bounding box center [591, 148] width 11 height 9
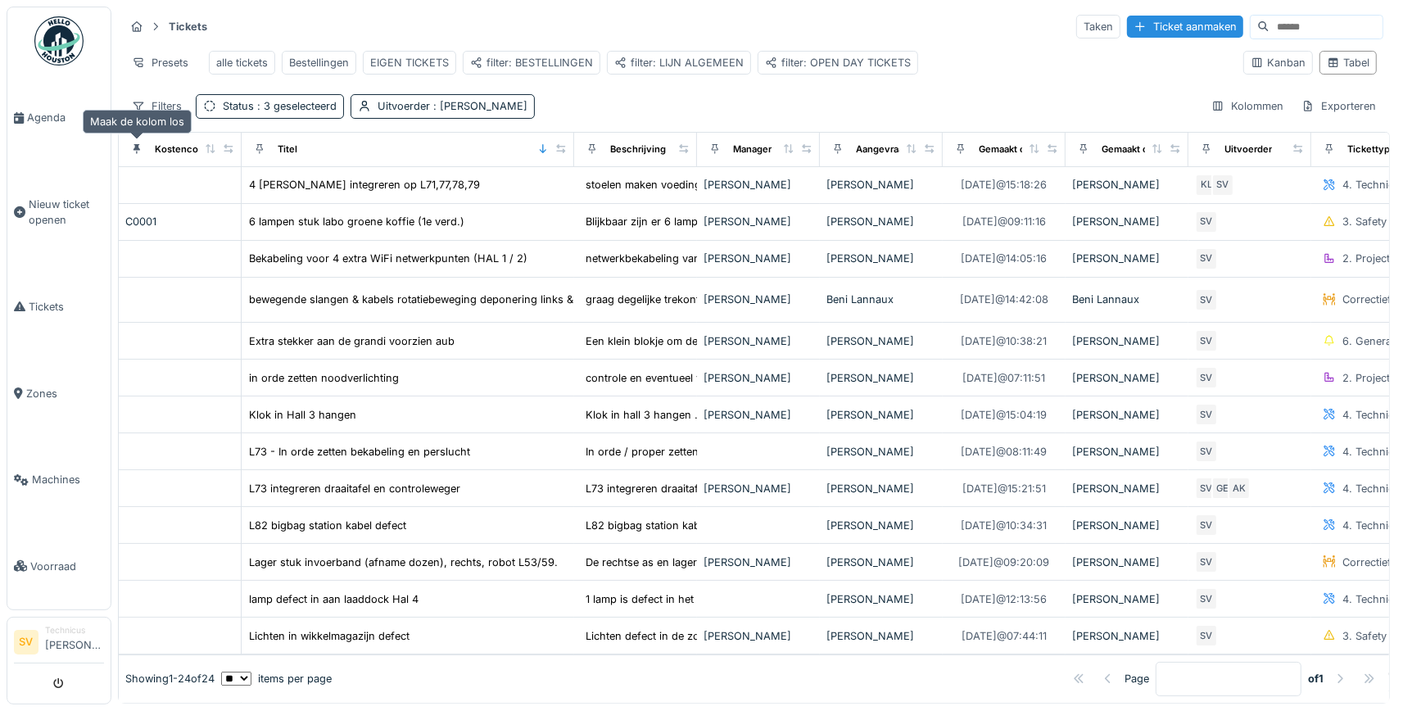
click at [135, 145] on icon at bounding box center [136, 149] width 7 height 10
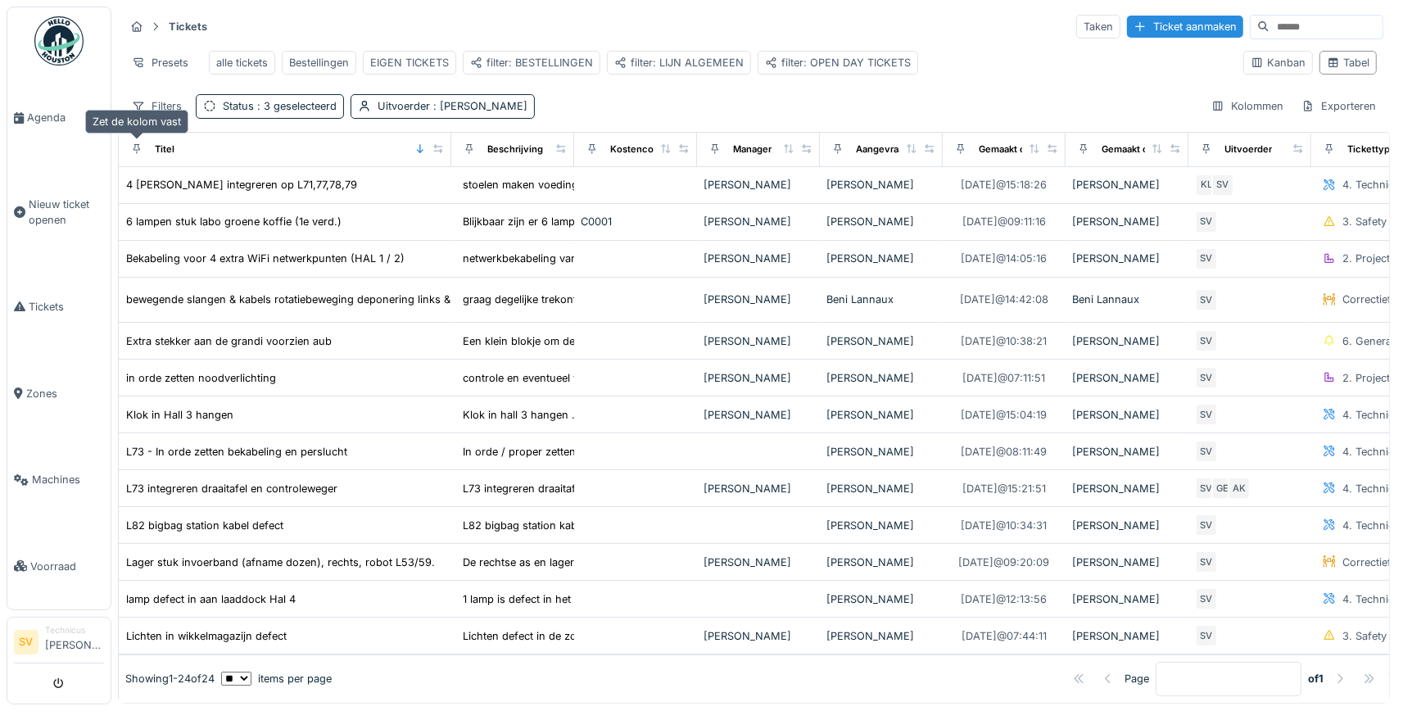
click at [137, 142] on div at bounding box center [136, 150] width 11 height 16
click at [468, 147] on icon at bounding box center [468, 148] width 11 height 9
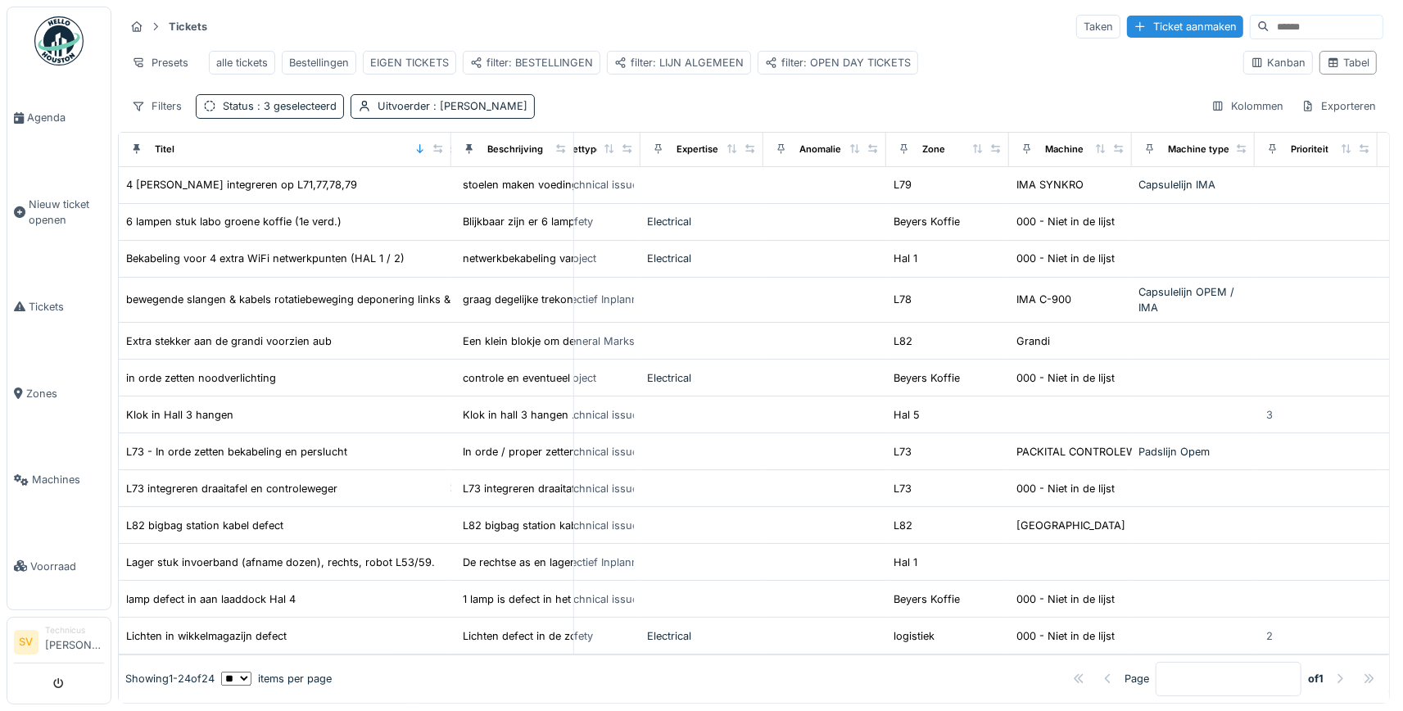
scroll to position [0, 797]
click at [901, 146] on icon at bounding box center [900, 148] width 11 height 9
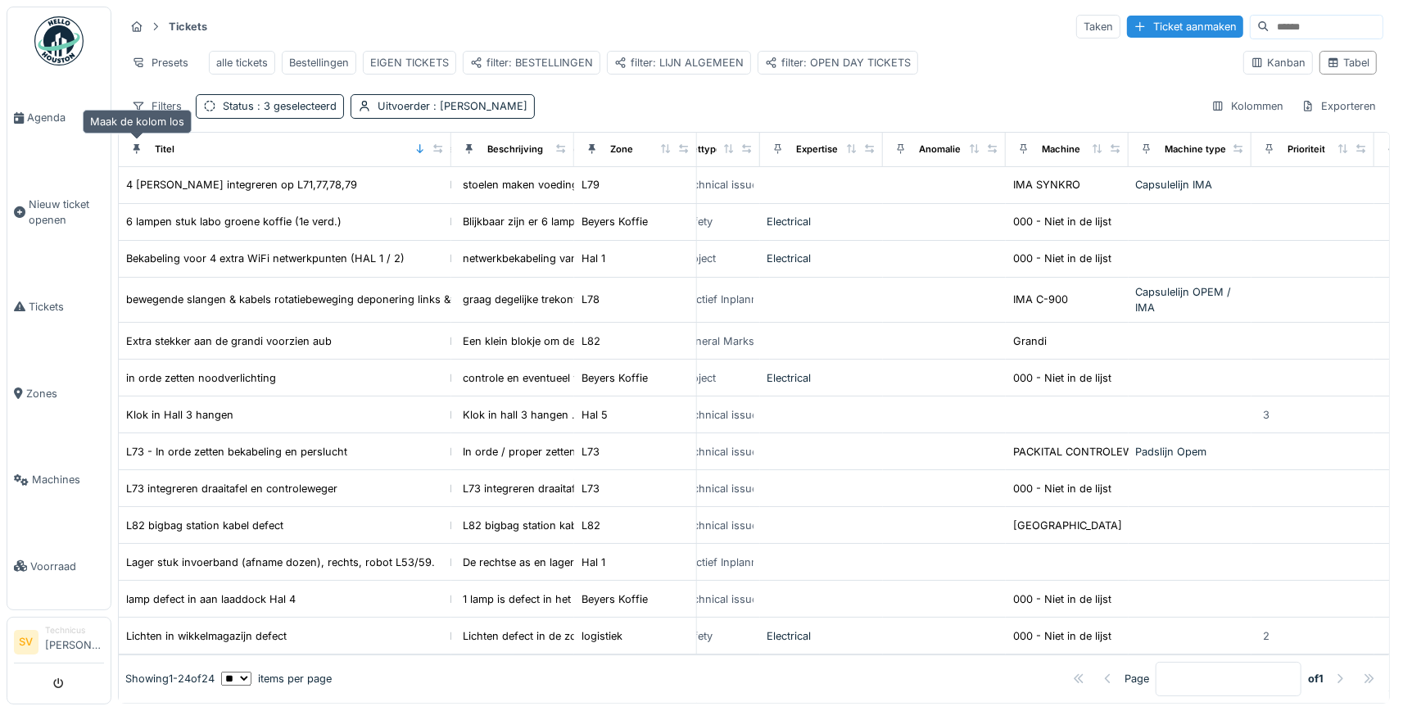
click at [136, 143] on div at bounding box center [136, 150] width 11 height 16
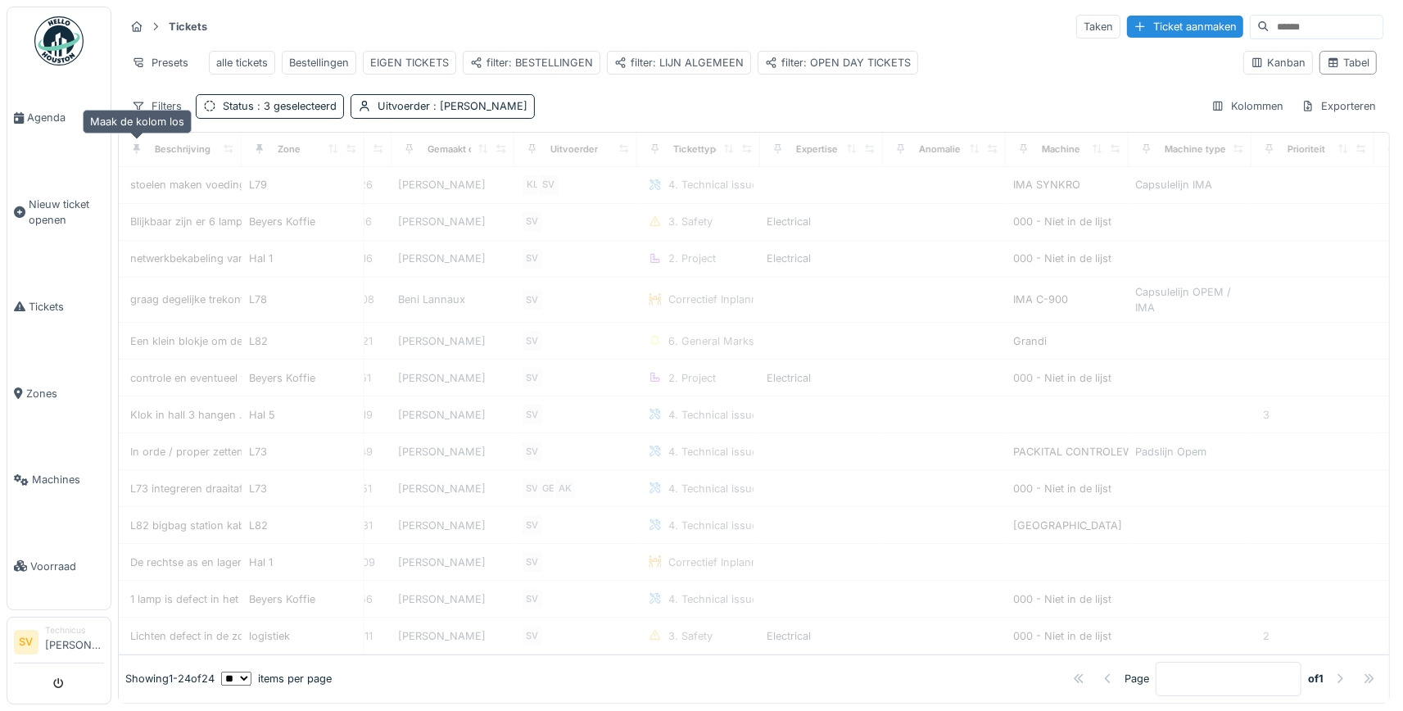
click at [138, 146] on icon at bounding box center [136, 149] width 7 height 10
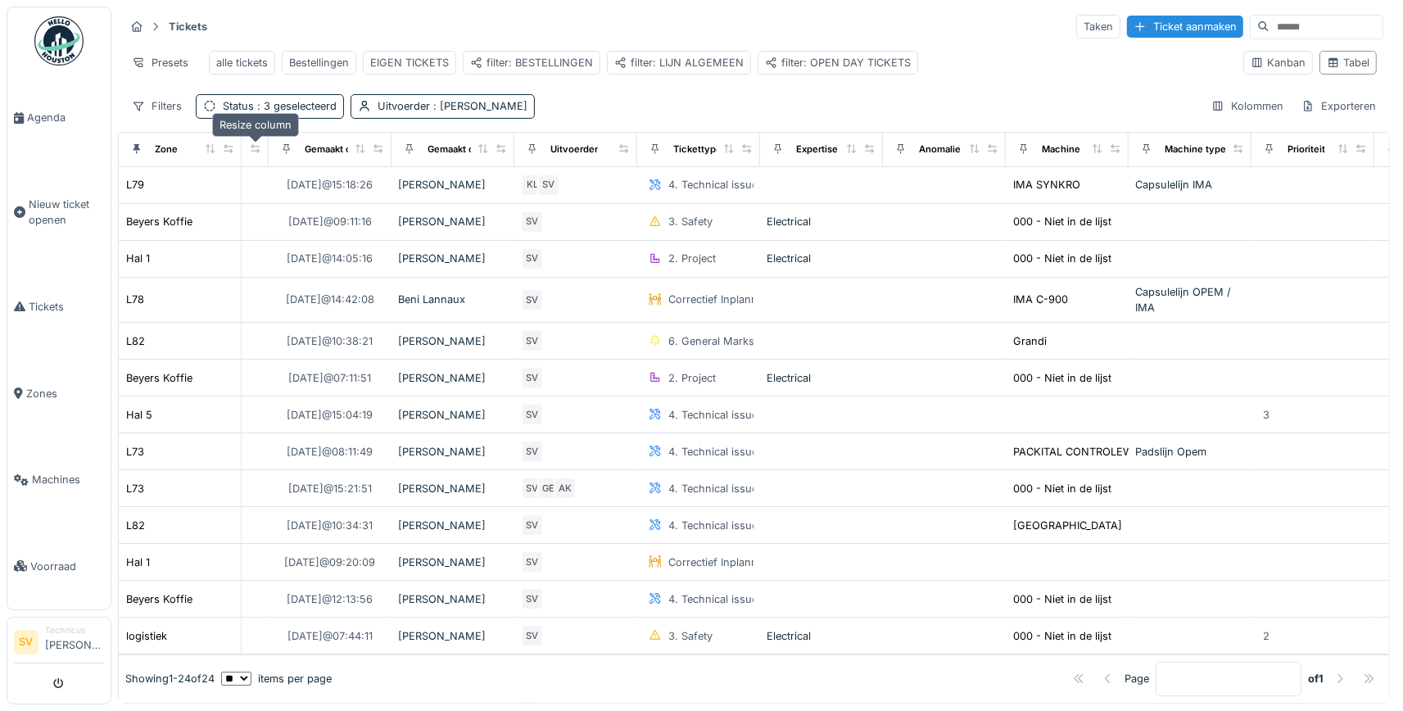
click at [258, 145] on icon at bounding box center [255, 148] width 11 height 9
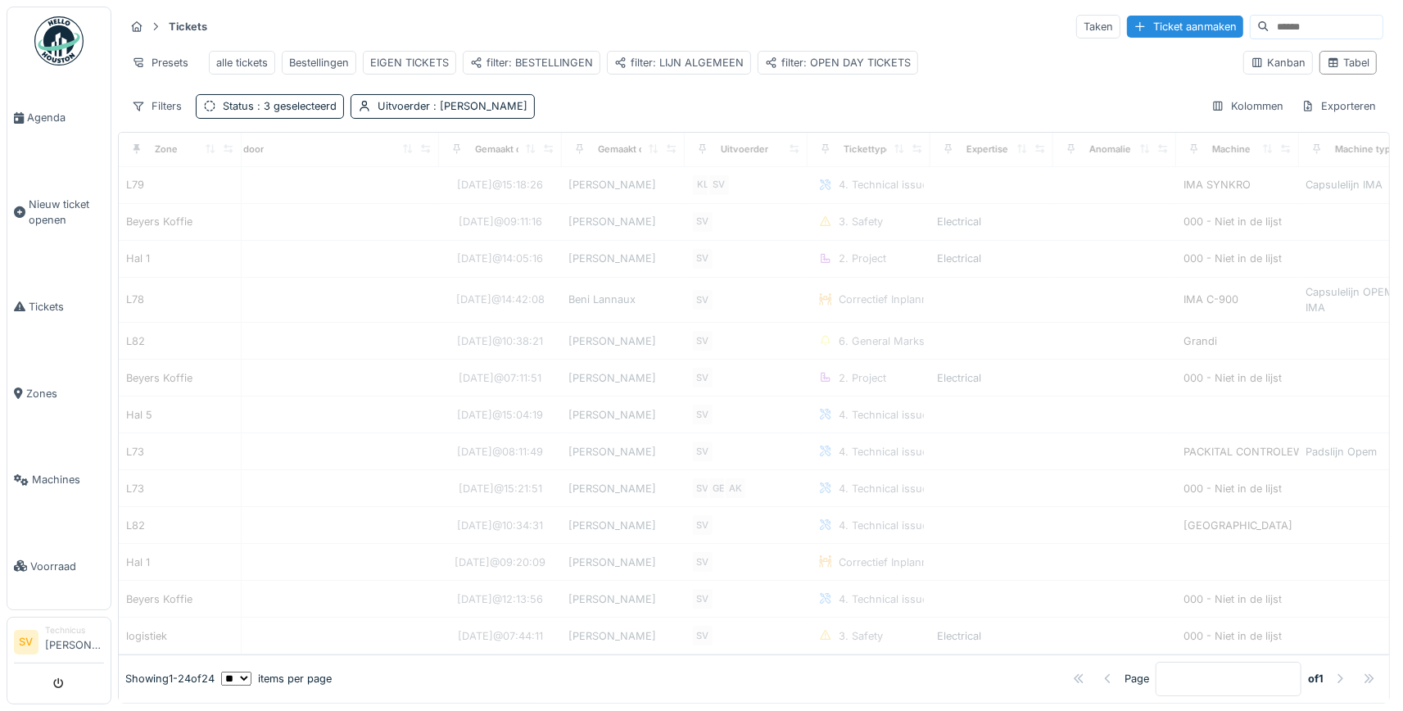
drag, startPoint x: 258, startPoint y: 149, endPoint x: 433, endPoint y: 151, distance: 175.2
click at [431, 151] on icon at bounding box center [425, 148] width 11 height 9
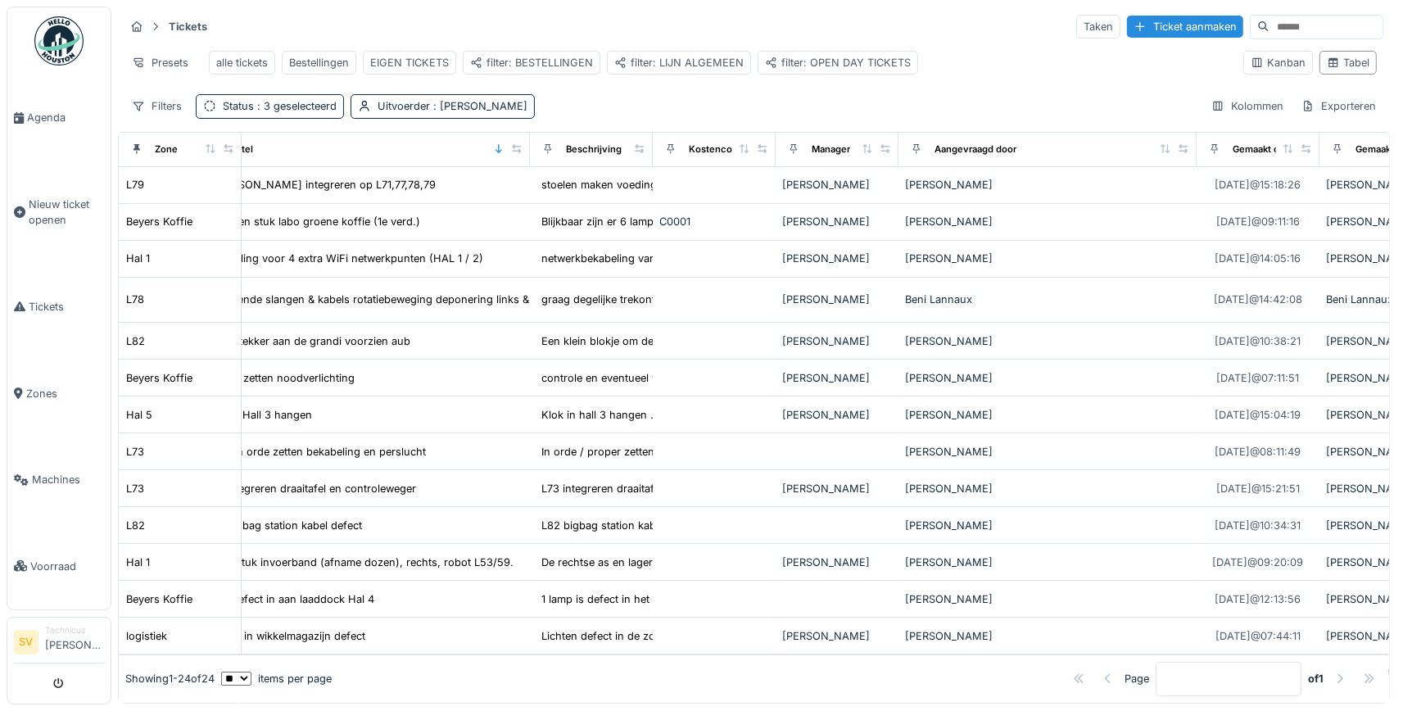
scroll to position [0, 0]
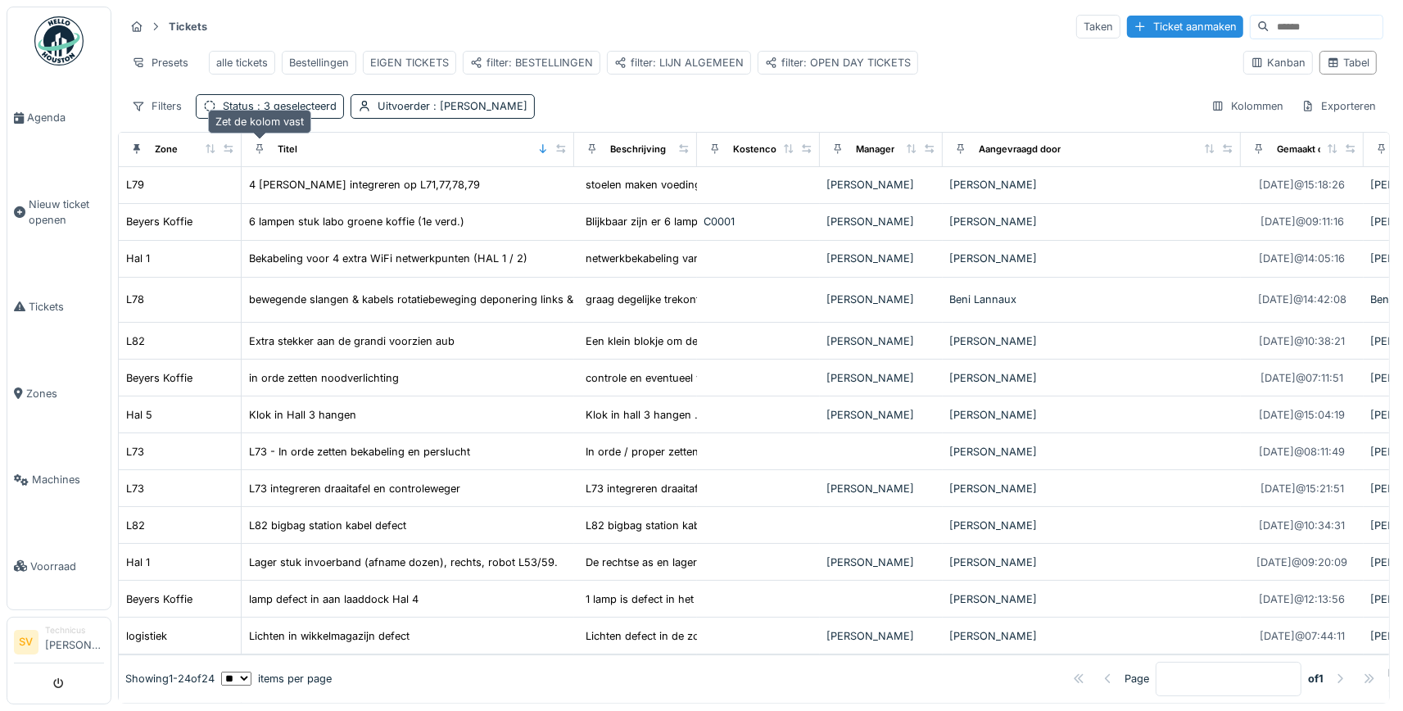
click at [256, 147] on icon at bounding box center [259, 148] width 11 height 9
click at [590, 143] on div at bounding box center [591, 150] width 11 height 16
click at [961, 142] on div at bounding box center [960, 150] width 11 height 16
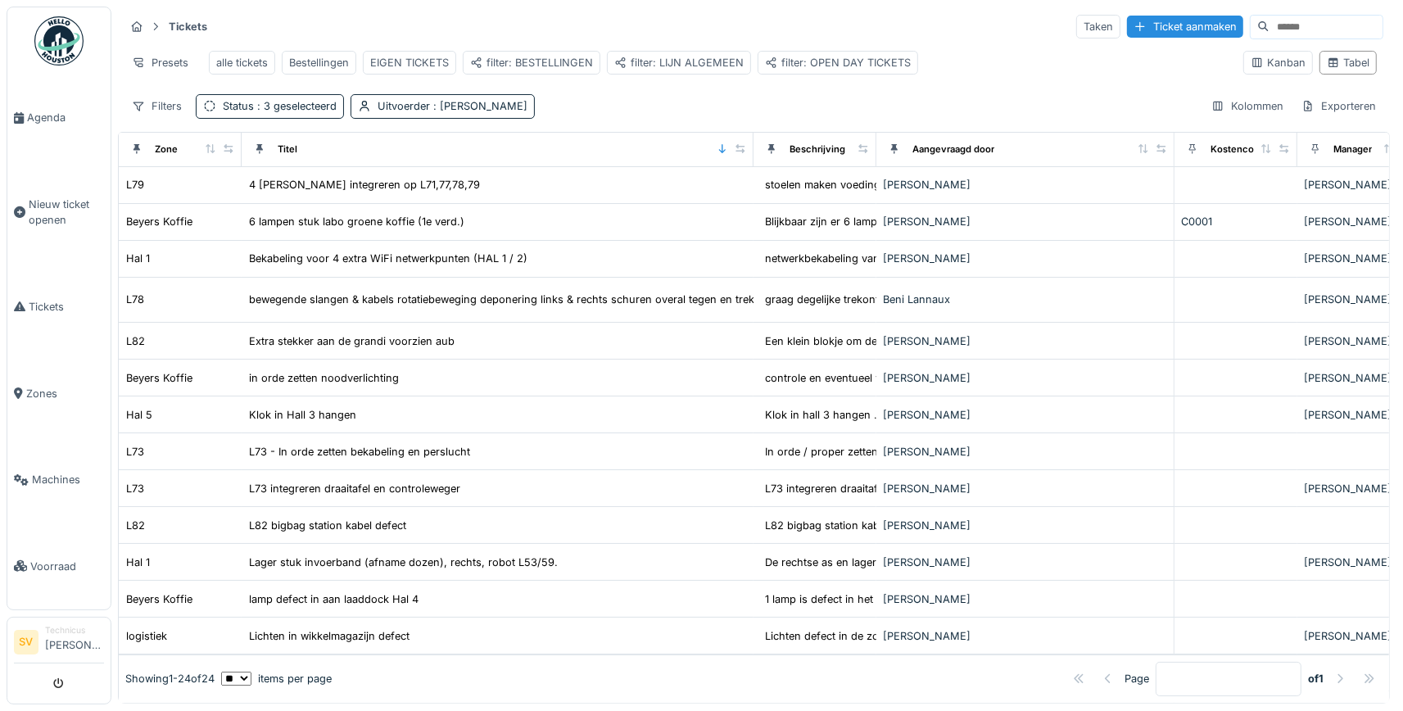
drag, startPoint x: 562, startPoint y: 147, endPoint x: 742, endPoint y: 160, distance: 179.8
click at [742, 160] on th "Titel" at bounding box center [498, 150] width 512 height 34
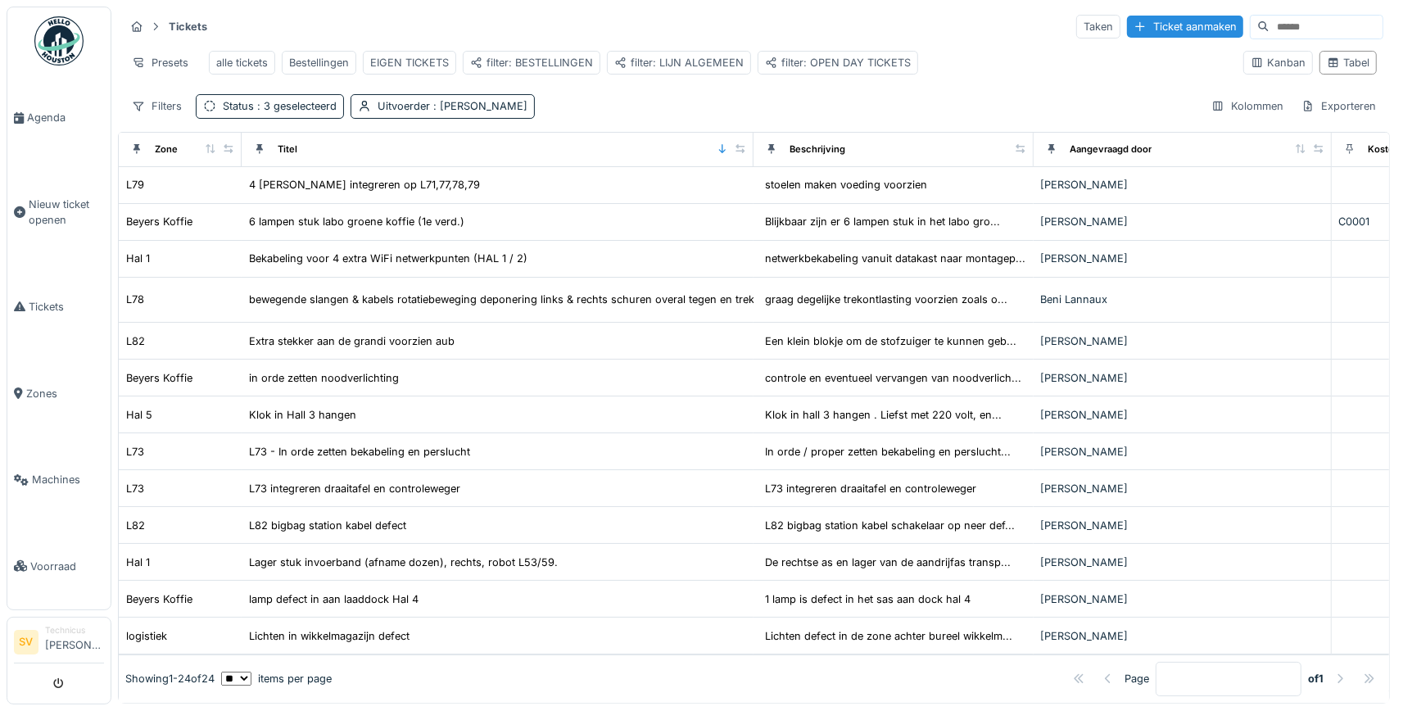
drag, startPoint x: 861, startPoint y: 148, endPoint x: 1019, endPoint y: 156, distance: 157.4
click at [1019, 156] on div "Beschrijving" at bounding box center [893, 149] width 266 height 20
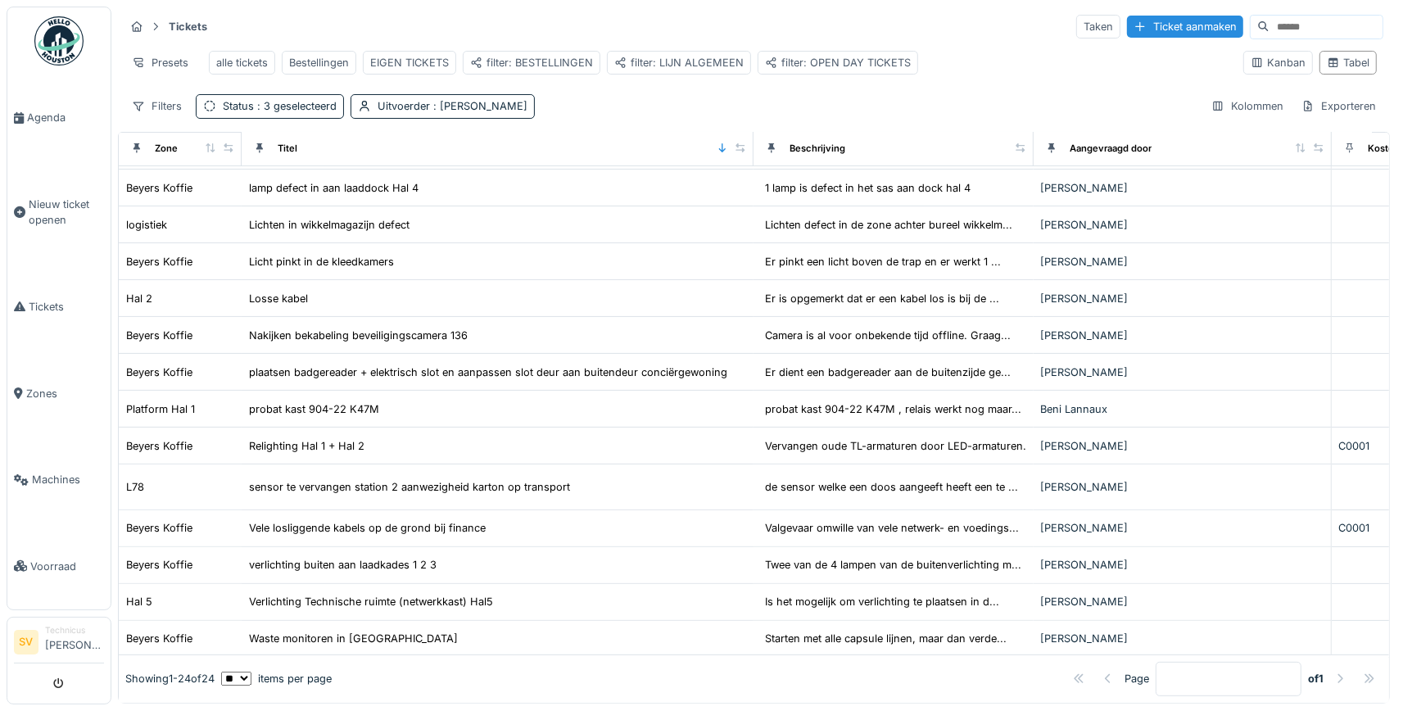
scroll to position [411, 0]
click at [48, 302] on span "Tickets" at bounding box center [66, 307] width 75 height 16
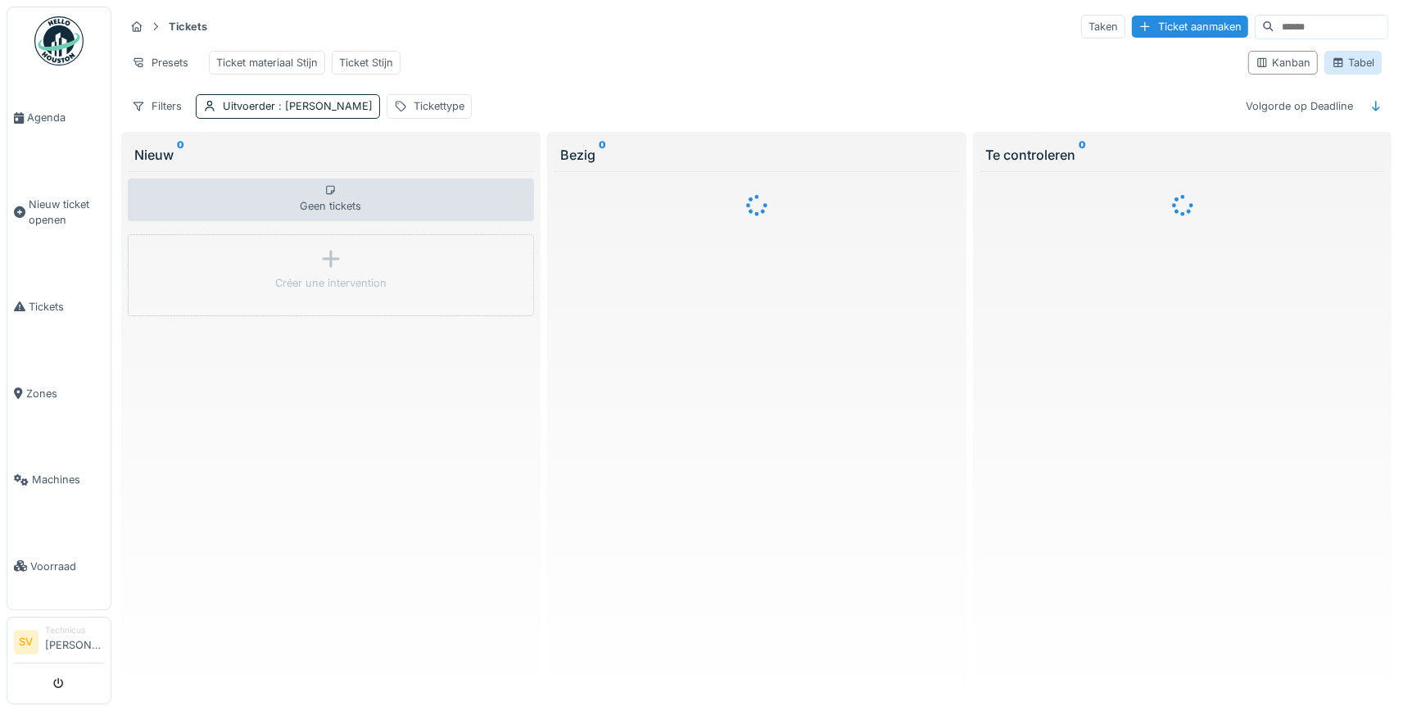
click at [1364, 62] on div "Tabel" at bounding box center [1352, 63] width 43 height 16
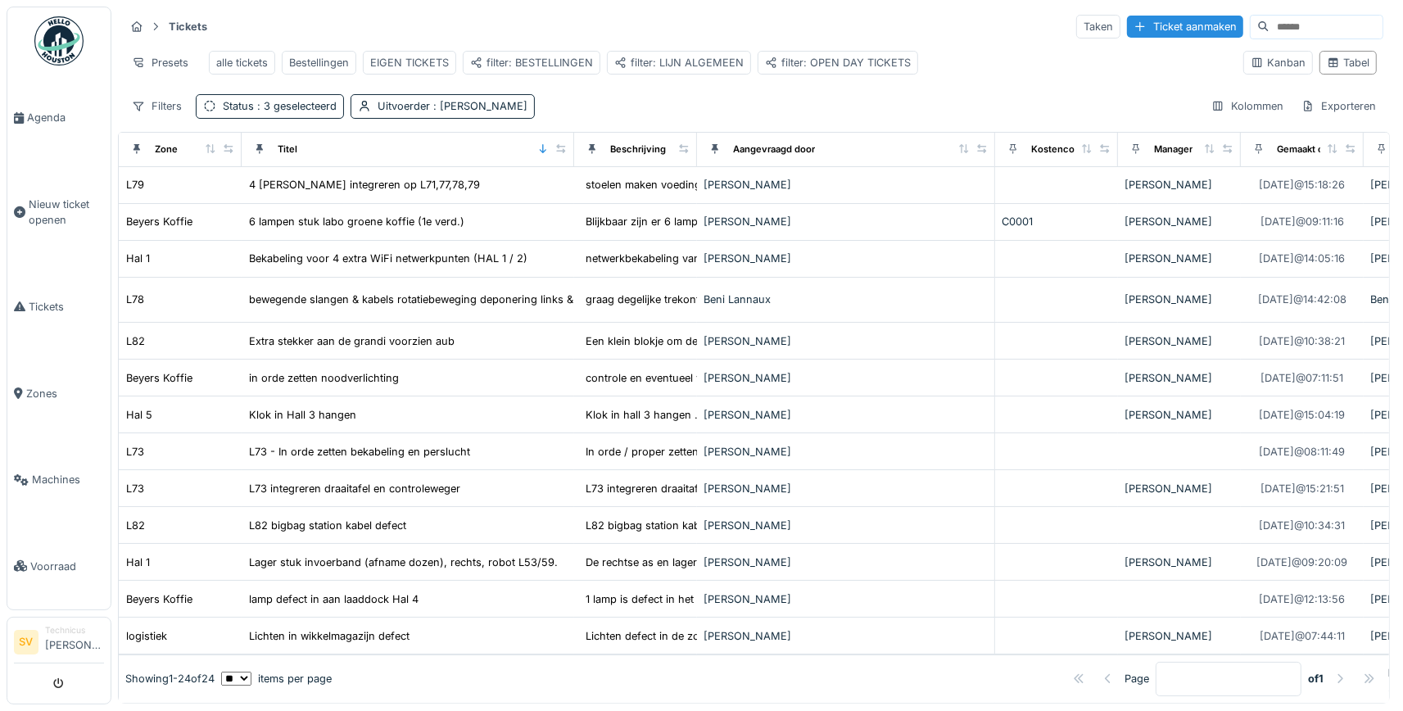
click at [680, 106] on div "Filters Status : 3 geselecteerd Uitvoerder : [PERSON_NAME] Kolommen Exporteren" at bounding box center [753, 106] width 1258 height 24
